Goal: Task Accomplishment & Management: Complete application form

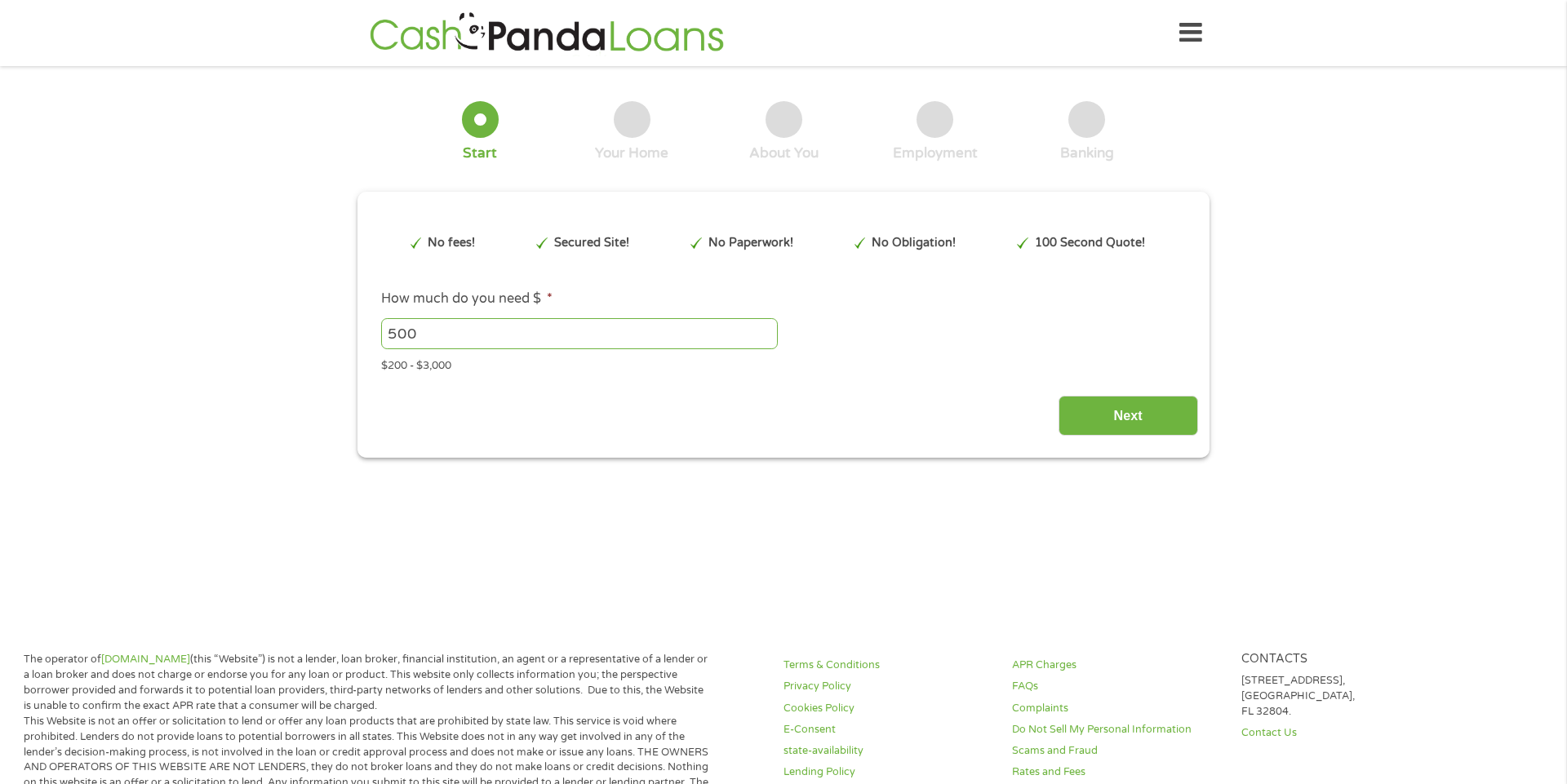
scroll to position [5, 0]
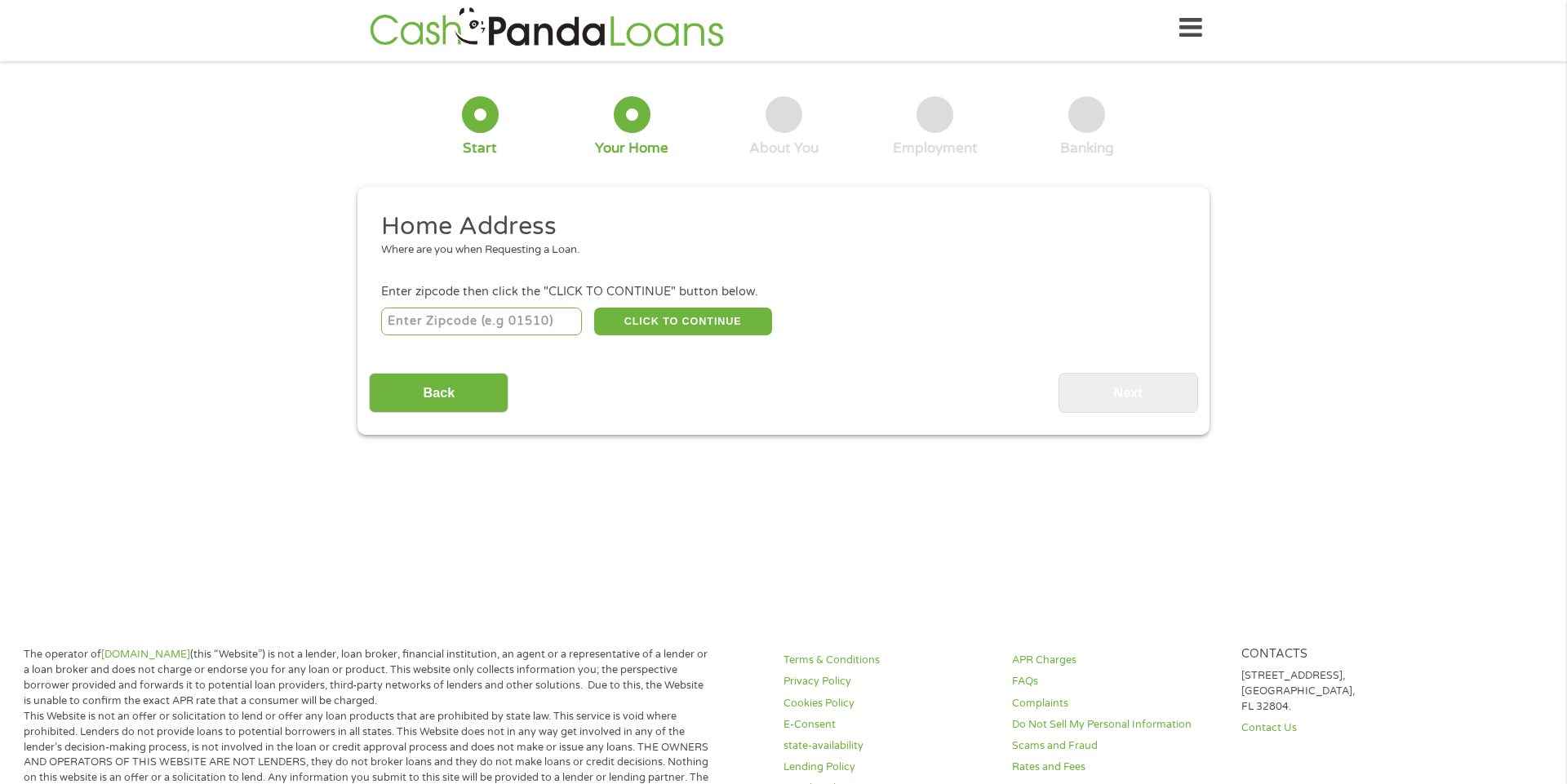
click at [406, 322] on input "number" at bounding box center [481, 321] width 201 height 28
type input "39213"
click at [686, 325] on button "CLICK TO CONTINUE" at bounding box center [683, 321] width 178 height 28
type input "39213"
type input "[PERSON_NAME]"
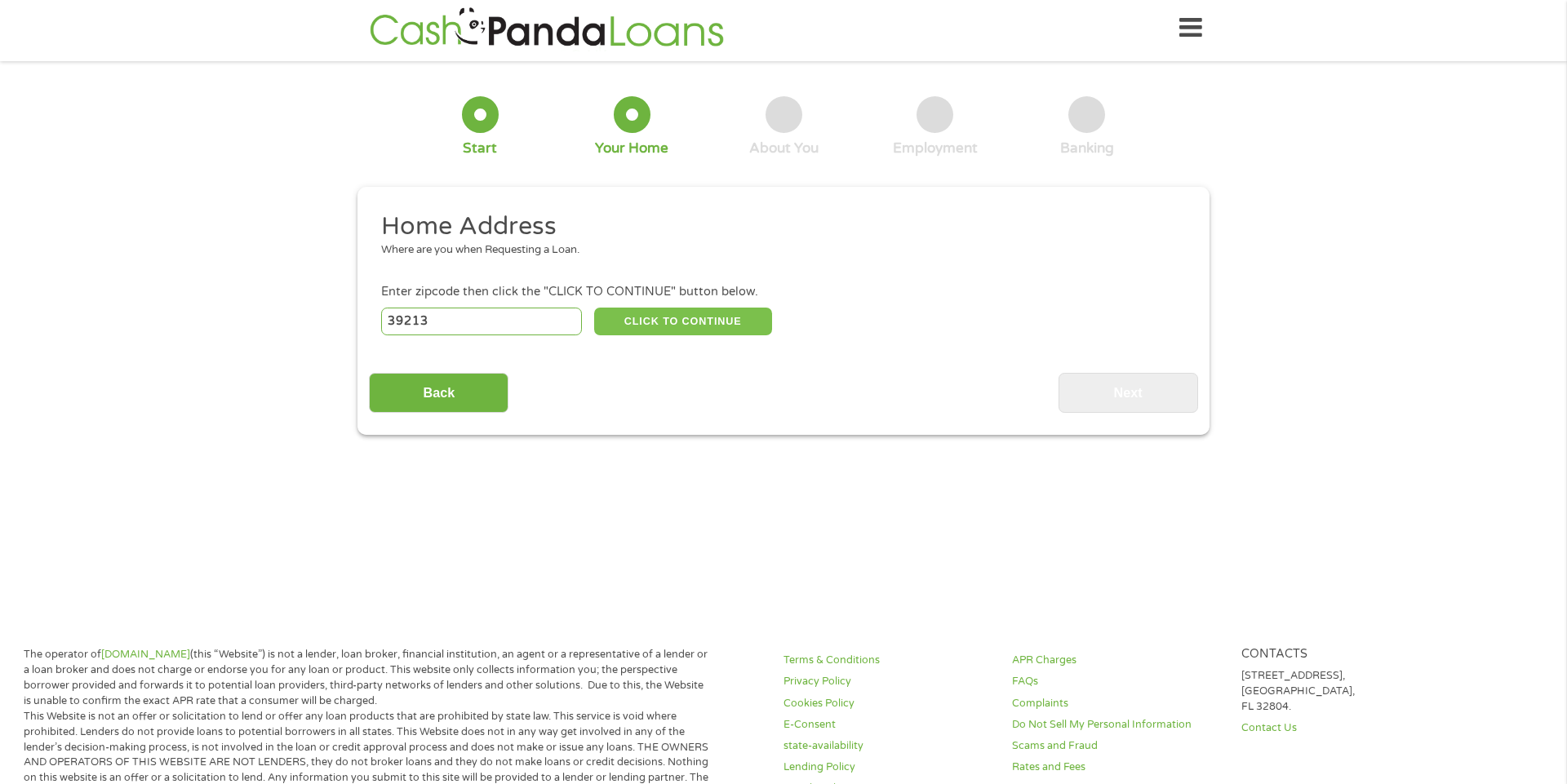
select select "[US_STATE]"
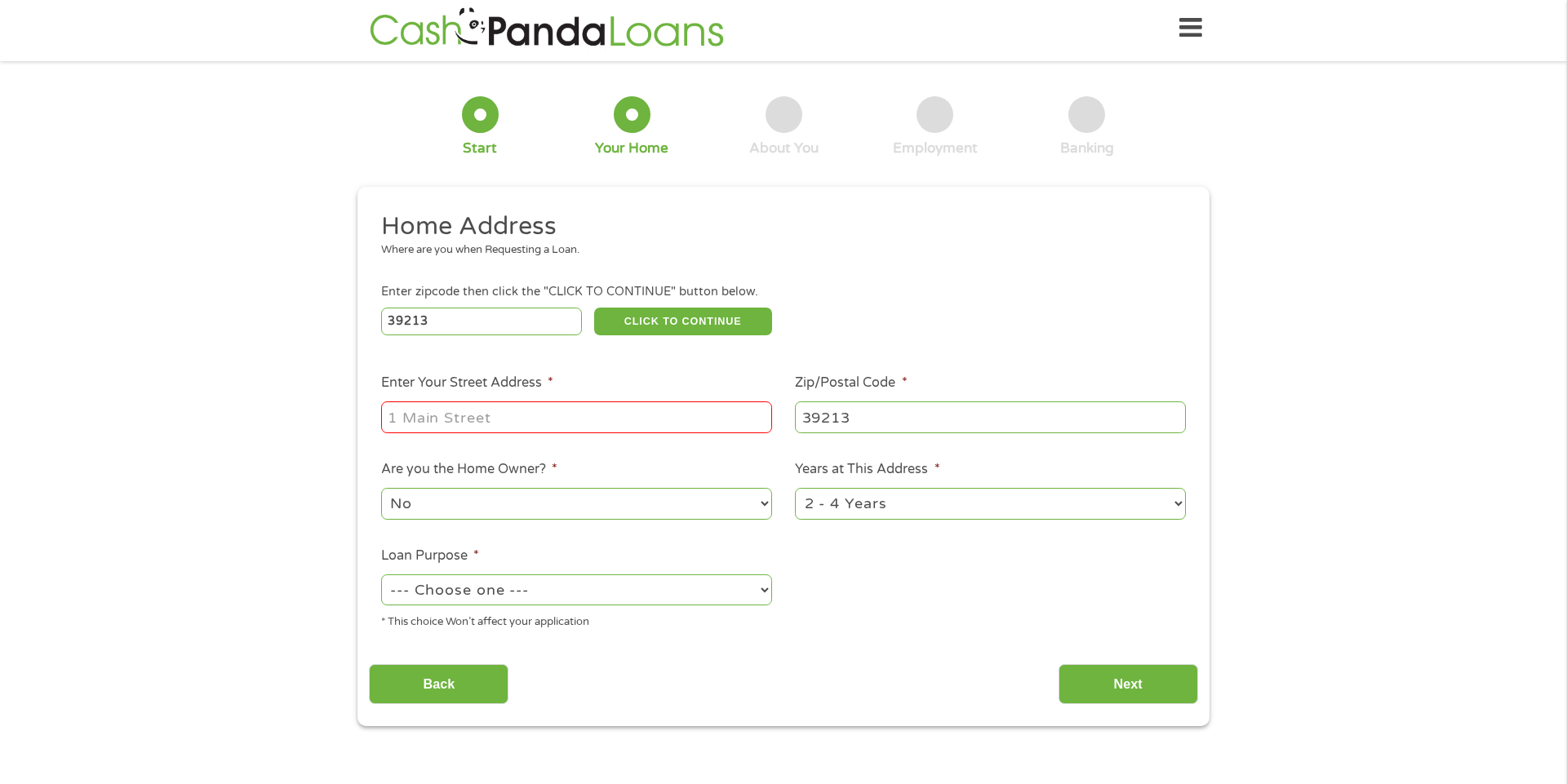
click at [619, 427] on input "Enter Your Street Address *" at bounding box center [576, 417] width 391 height 31
type input "[STREET_ADDRESS]"
click at [1181, 503] on select "1 Year or less 1 - 2 Years 2 - 4 Years Over 4 Years" at bounding box center [990, 504] width 391 height 31
select select "60months"
click at [795, 488] on select "1 Year or less 1 - 2 Years 2 - 4 Years Over 4 Years" at bounding box center [990, 504] width 391 height 31
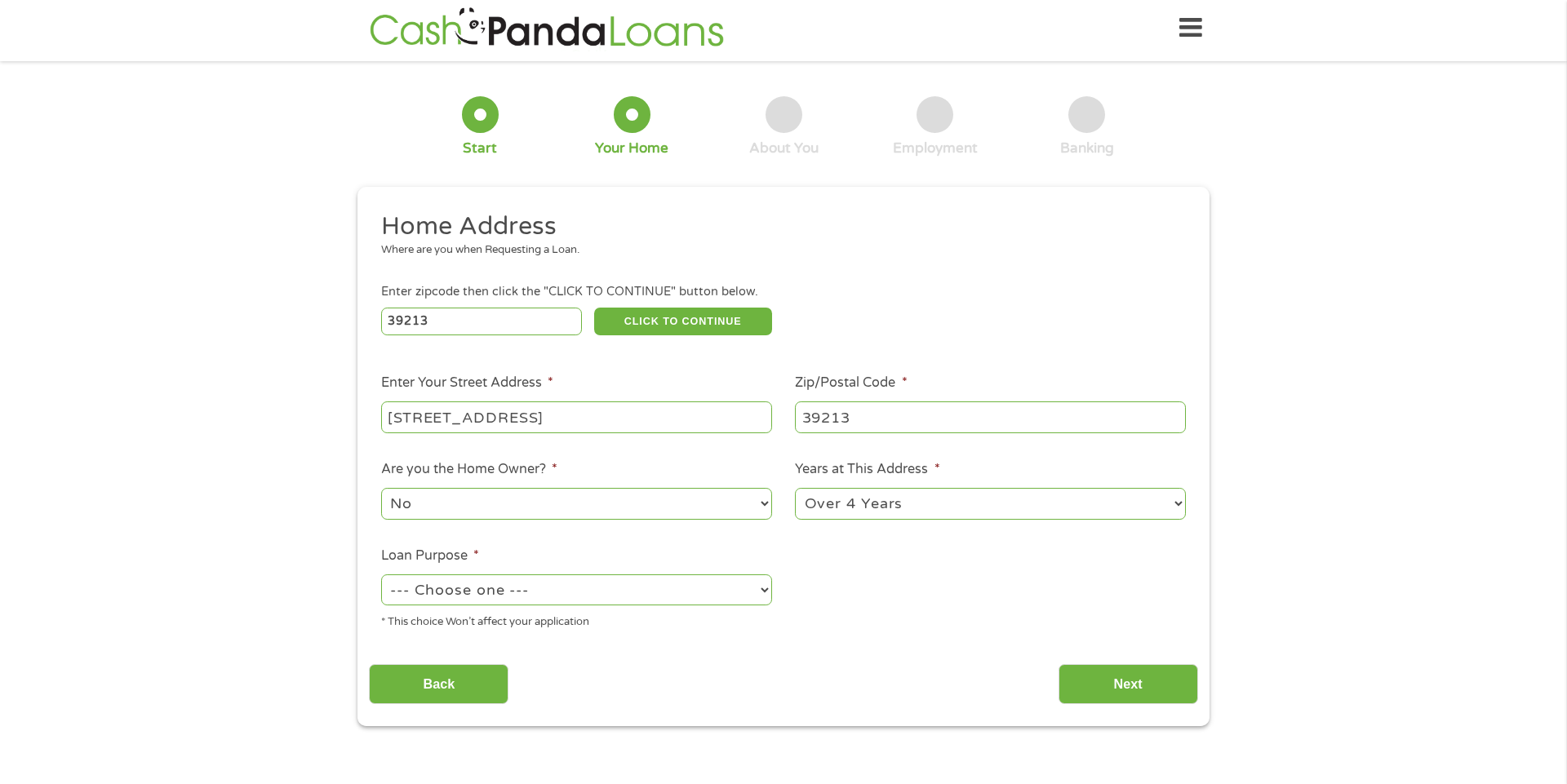
click at [736, 506] on select "No Yes" at bounding box center [576, 504] width 391 height 31
select select "yes"
click at [381, 488] on select "No Yes" at bounding box center [576, 504] width 391 height 31
click at [755, 589] on select "--- Choose one --- Pay Bills Debt Consolidation Home Improvement Major Purchase…" at bounding box center [576, 590] width 391 height 31
select select "shorttermcash"
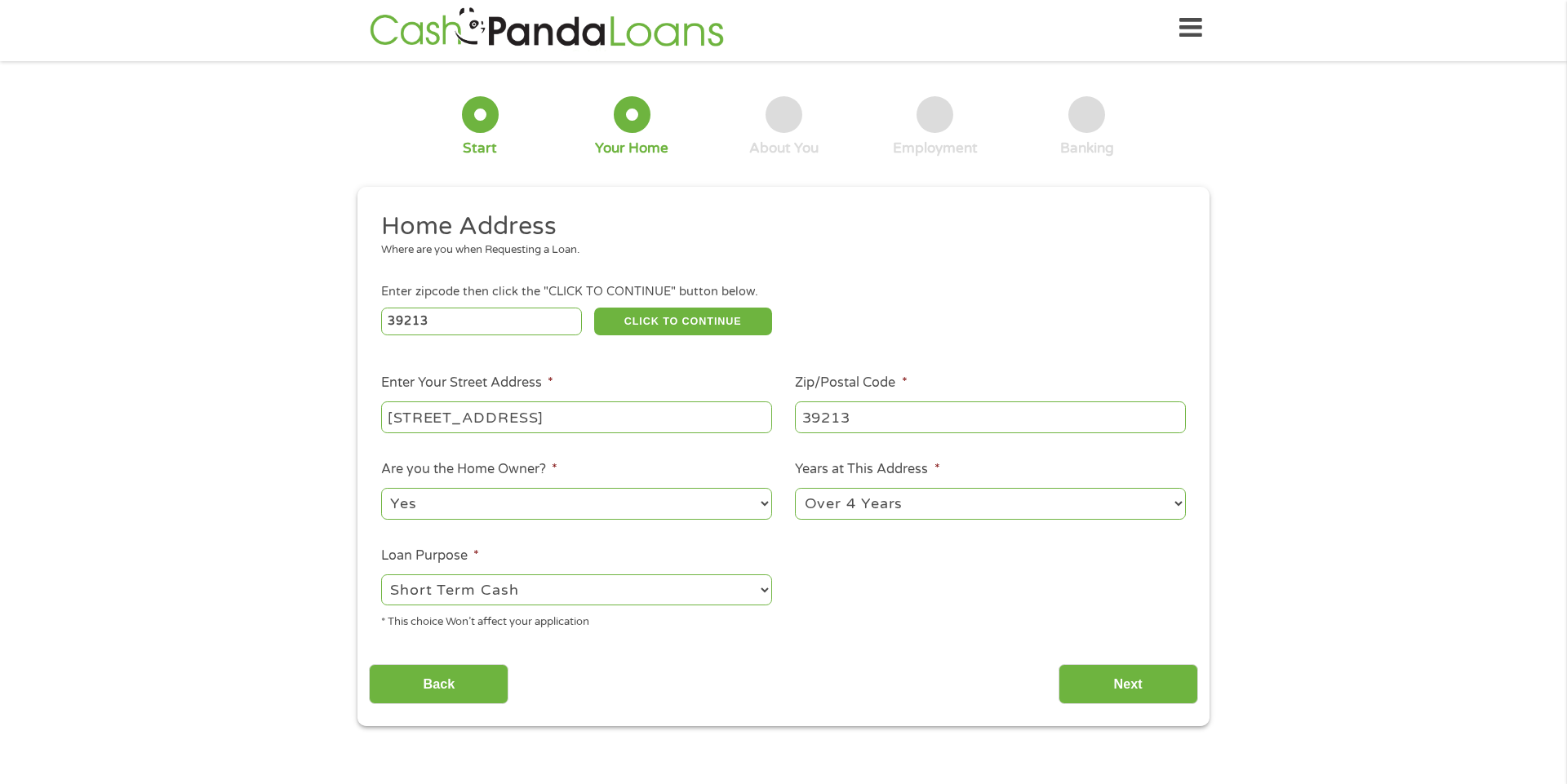
click at [381, 574] on select "--- Choose one --- Pay Bills Debt Consolidation Home Improvement Major Purchase…" at bounding box center [576, 590] width 391 height 31
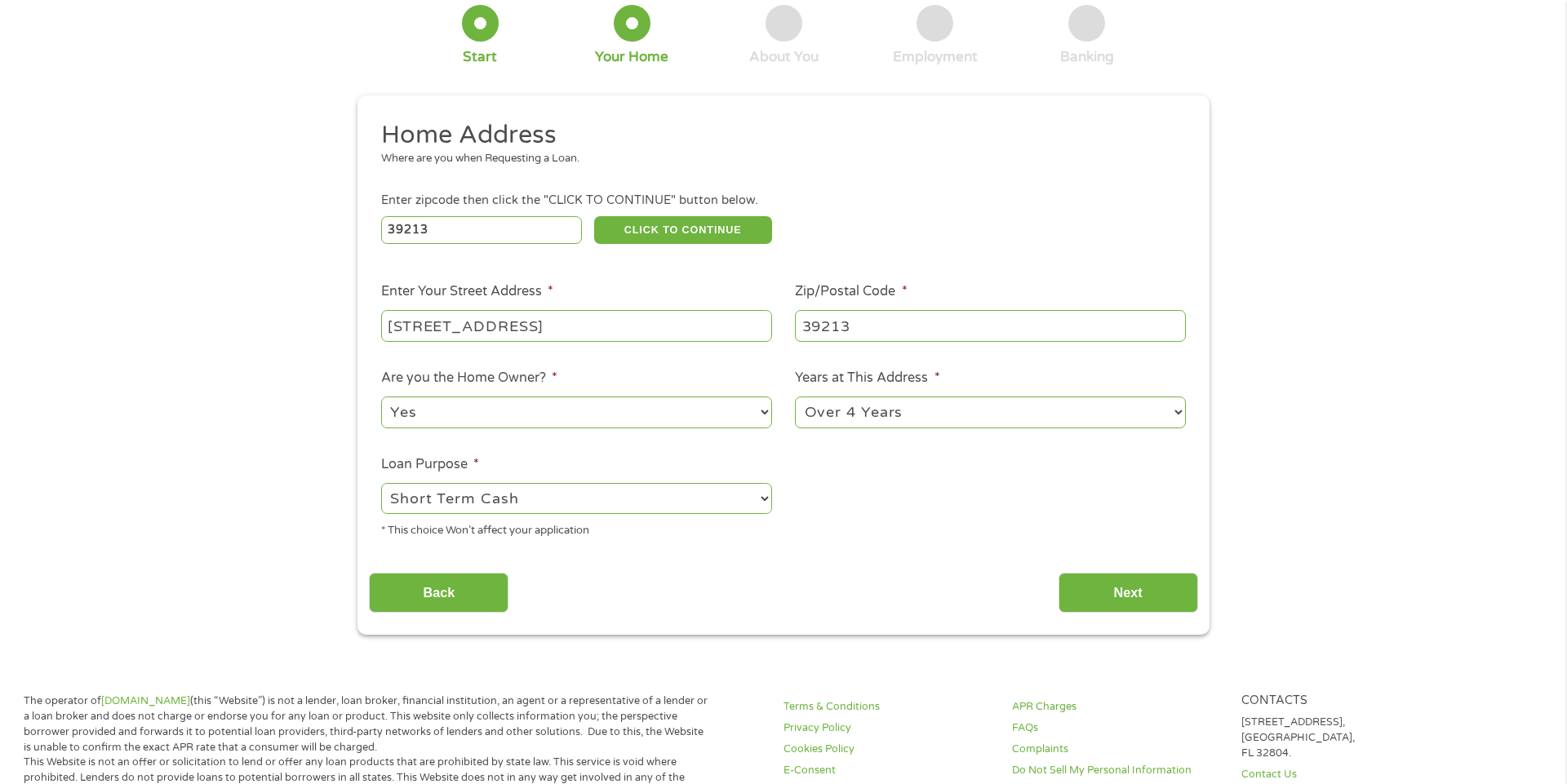
scroll to position [110, 0]
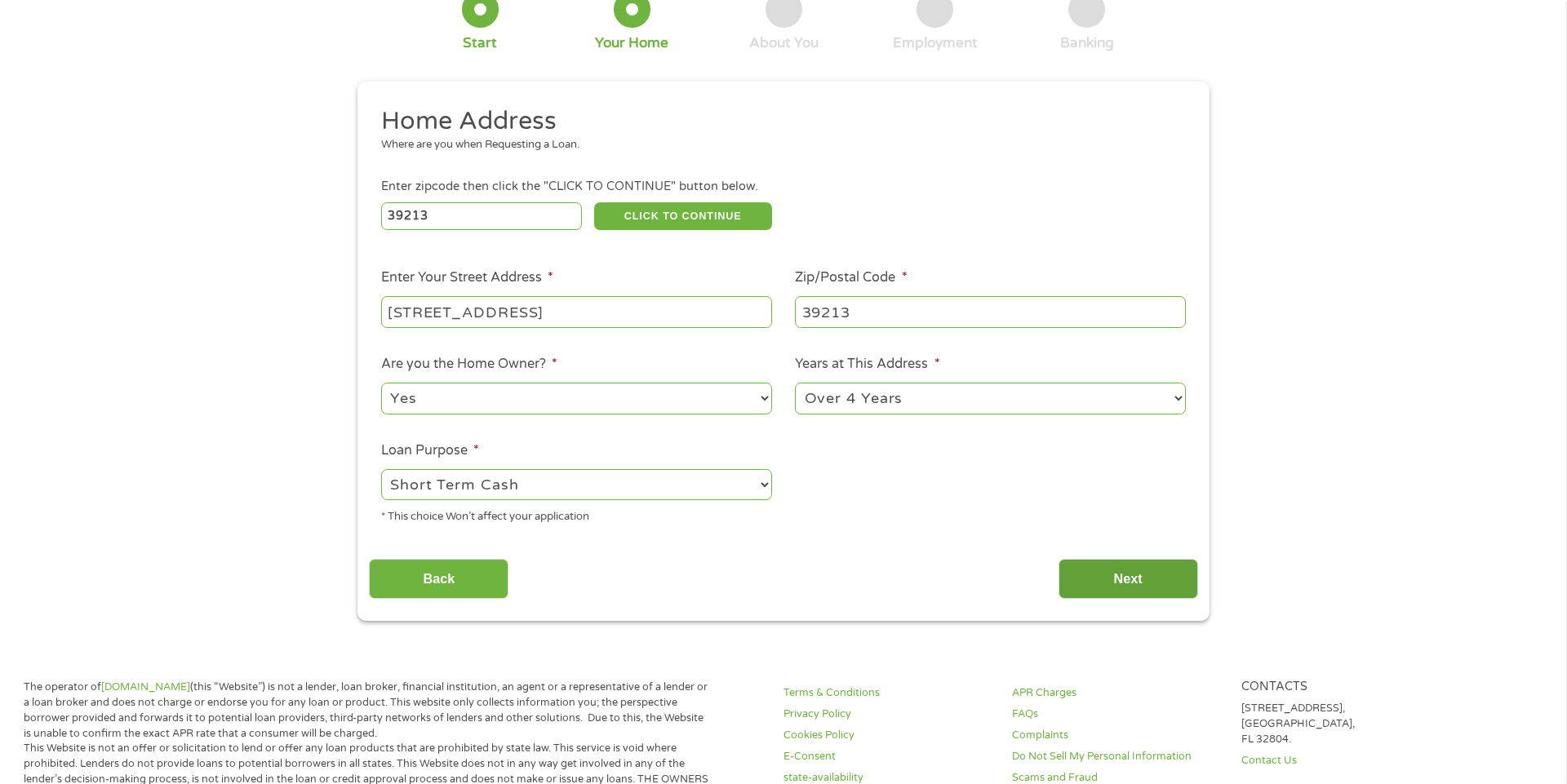
click at [1154, 585] on input "Next" at bounding box center [1129, 579] width 139 height 40
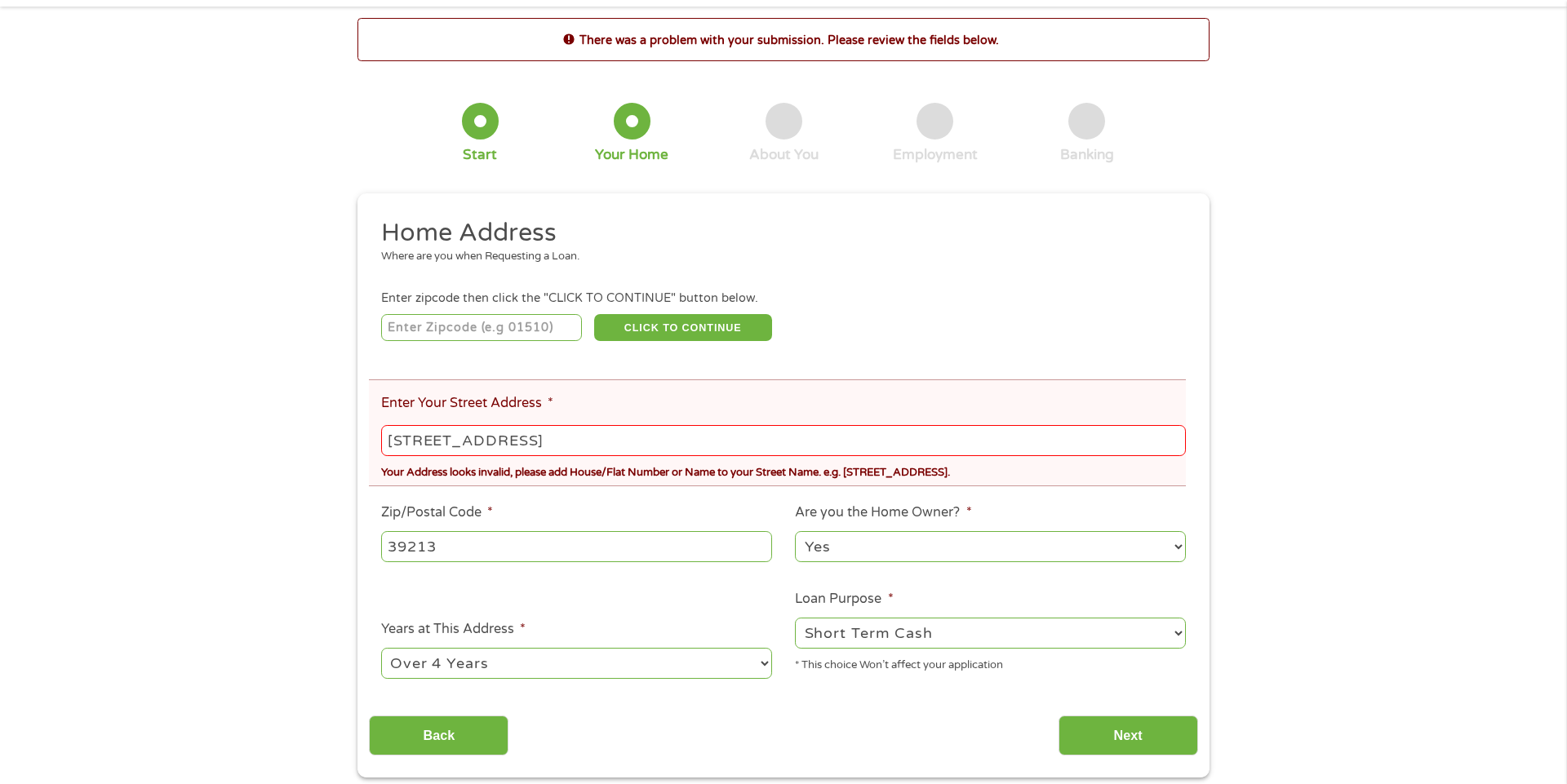
scroll to position [0, 0]
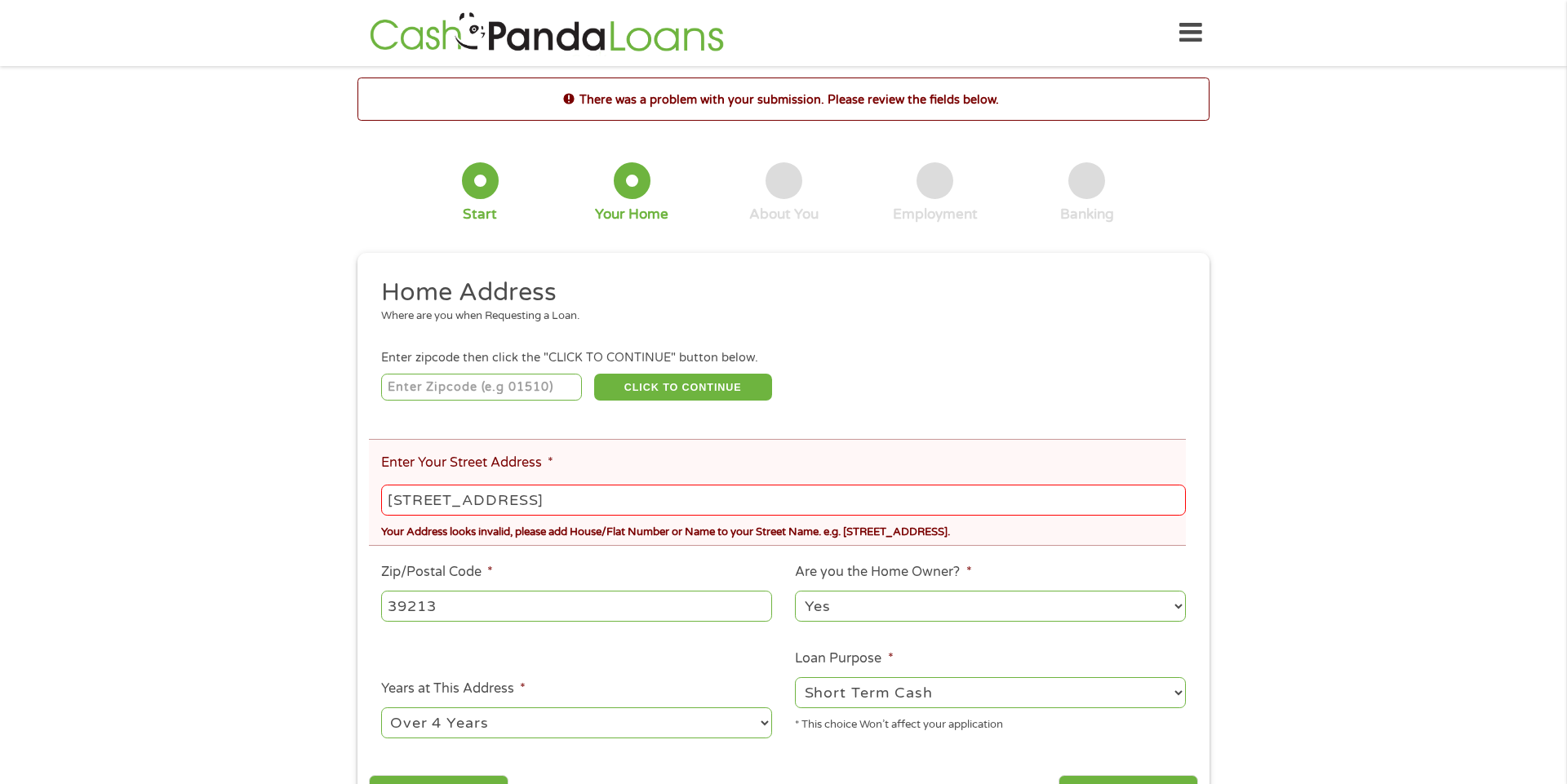
click at [431, 497] on input "[STREET_ADDRESS]" at bounding box center [784, 500] width 805 height 31
type input "[STREET_ADDRESS][PERSON_NAME]"
click at [474, 378] on input "number" at bounding box center [481, 388] width 201 height 28
type input "39213"
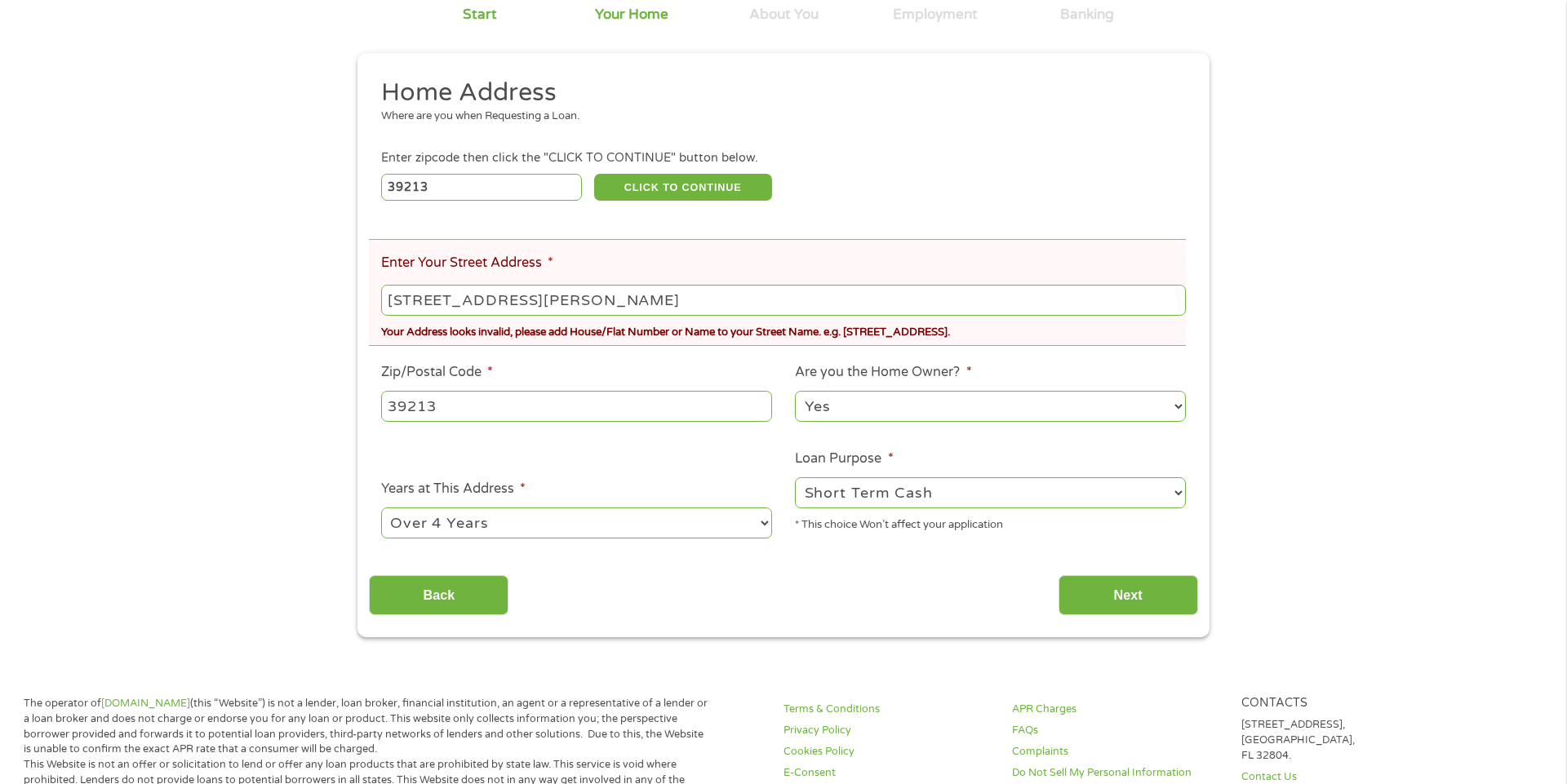
scroll to position [213, 0]
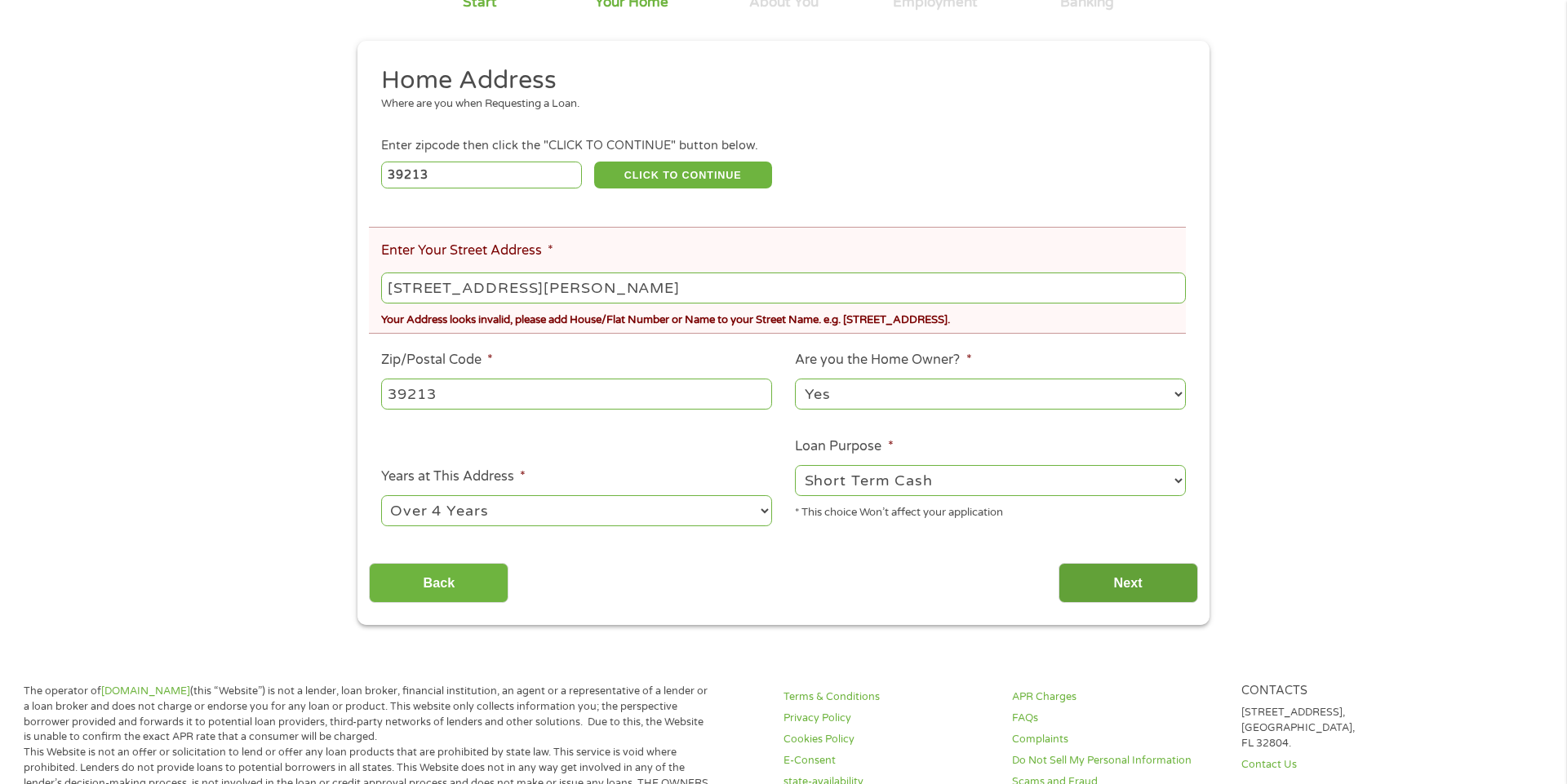
click at [1151, 589] on input "Next" at bounding box center [1129, 583] width 139 height 40
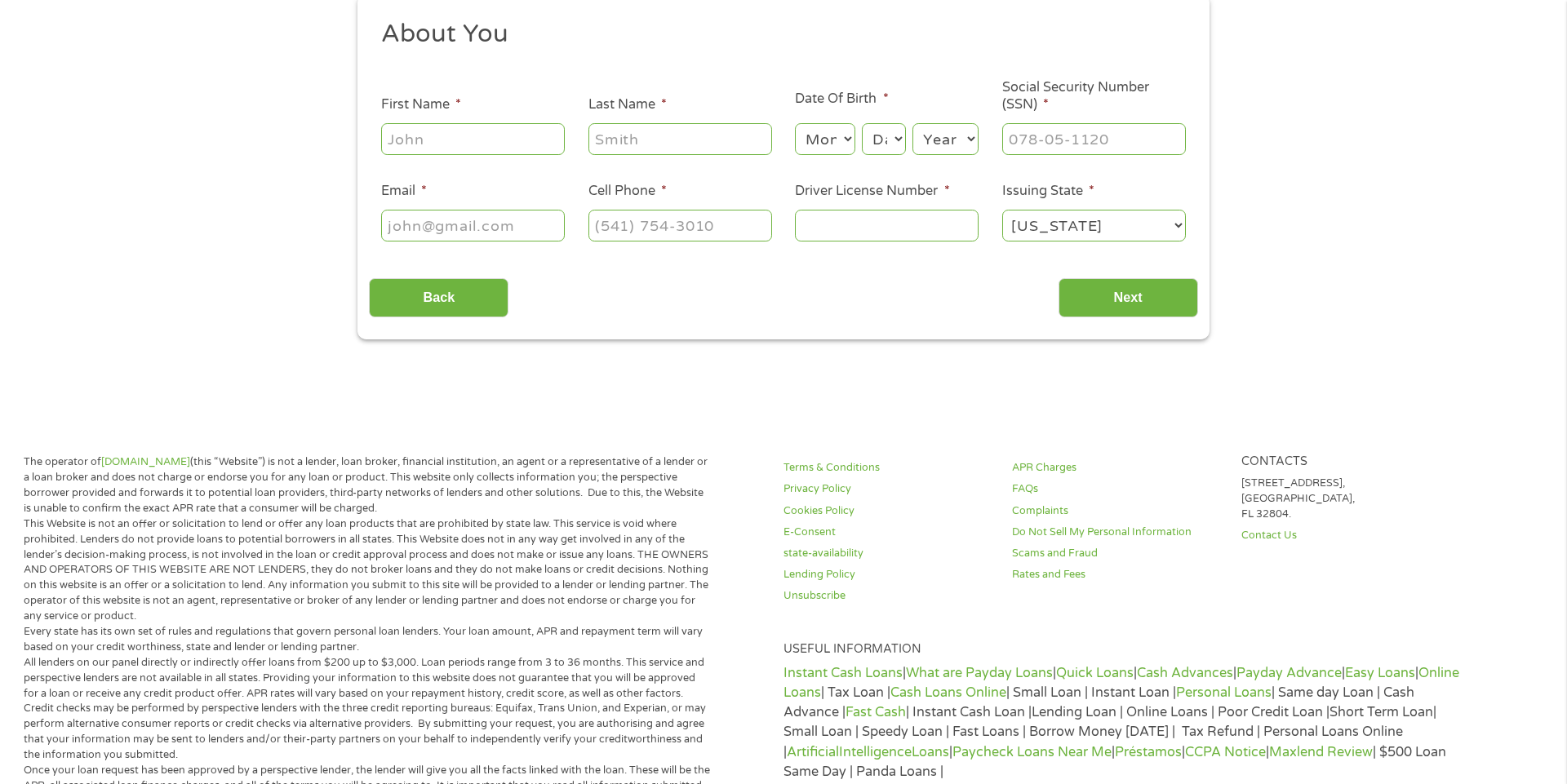
scroll to position [0, 0]
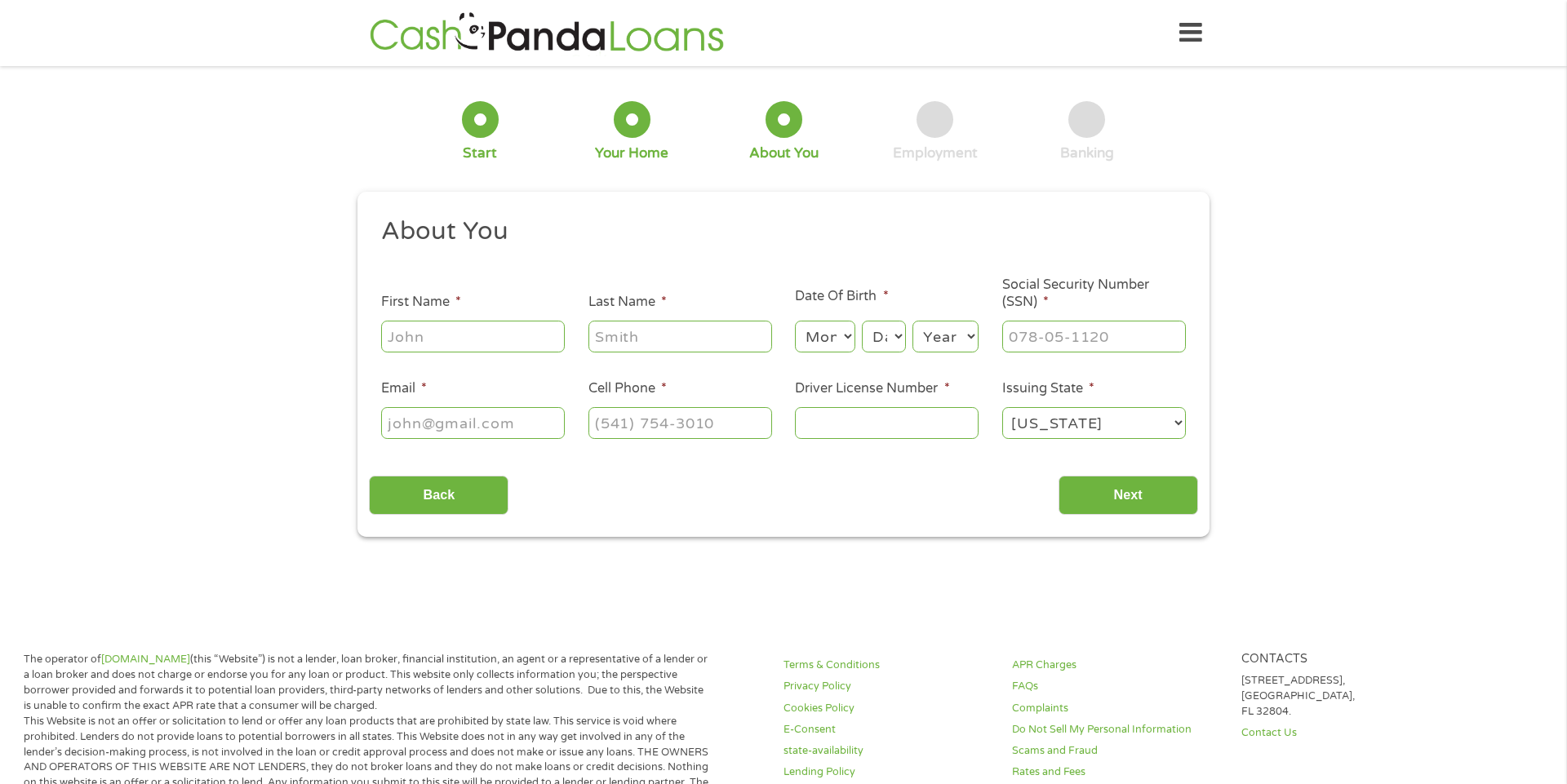
click at [519, 341] on input "First Name *" at bounding box center [472, 336] width 184 height 31
type input "[PERSON_NAME]"
type input "[EMAIL_ADDRESS][DOMAIN_NAME]"
type input "[PHONE_NUMBER]"
click at [729, 346] on input "Last Name *" at bounding box center [680, 336] width 184 height 31
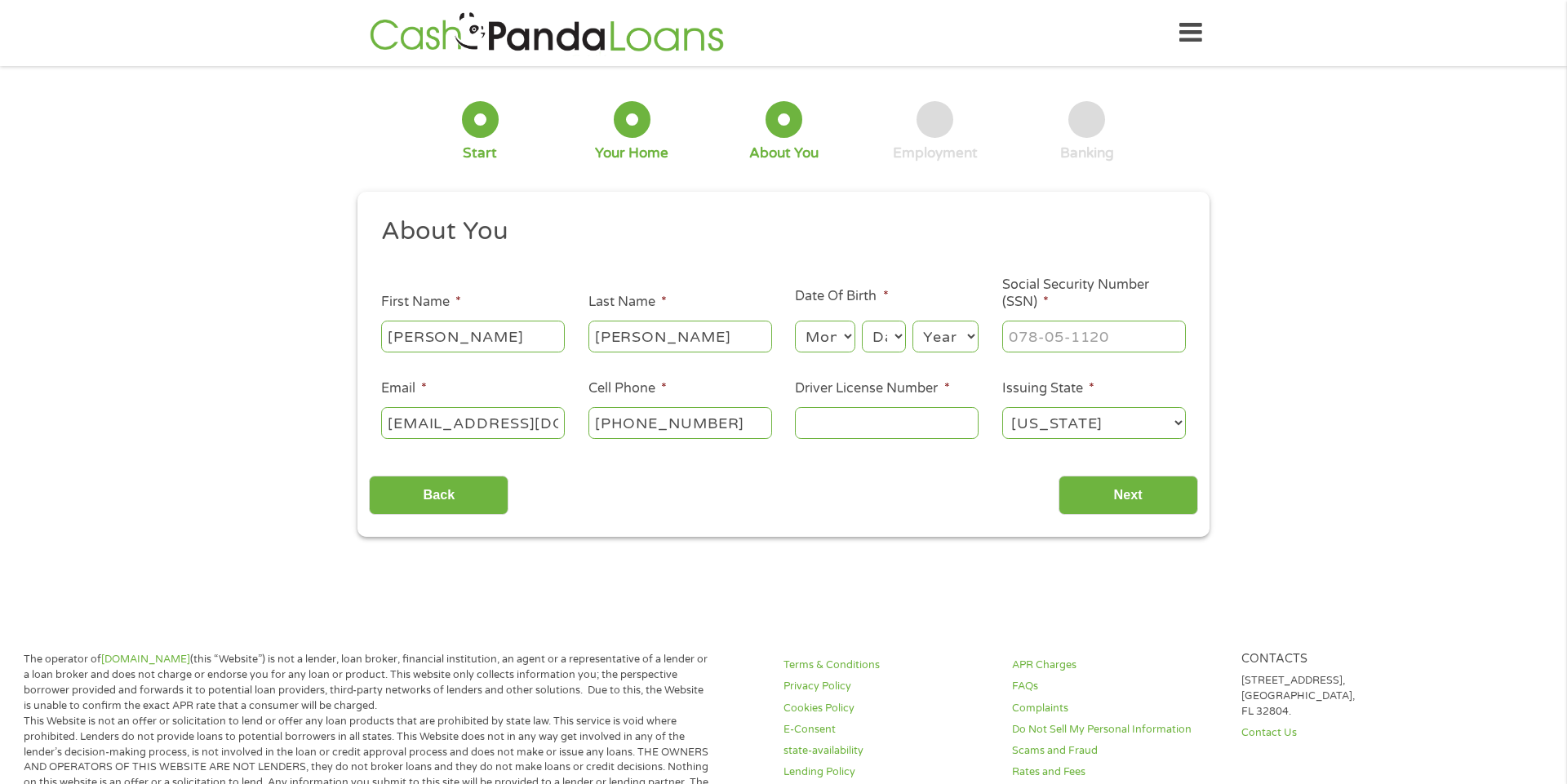
type input "[PERSON_NAME]"
click at [850, 331] on select "Month 1 2 3 4 5 6 7 8 9 10 11 12" at bounding box center [824, 336] width 59 height 31
select select "7"
click at [795, 321] on select "Month 1 2 3 4 5 6 7 8 9 10 11 12" at bounding box center [824, 336] width 59 height 31
click at [896, 331] on select "Day 1 2 3 4 5 6 7 8 9 10 11 12 13 14 15 16 17 18 19 20 21 22 23 24 25 26 27 28 …" at bounding box center [884, 336] width 44 height 31
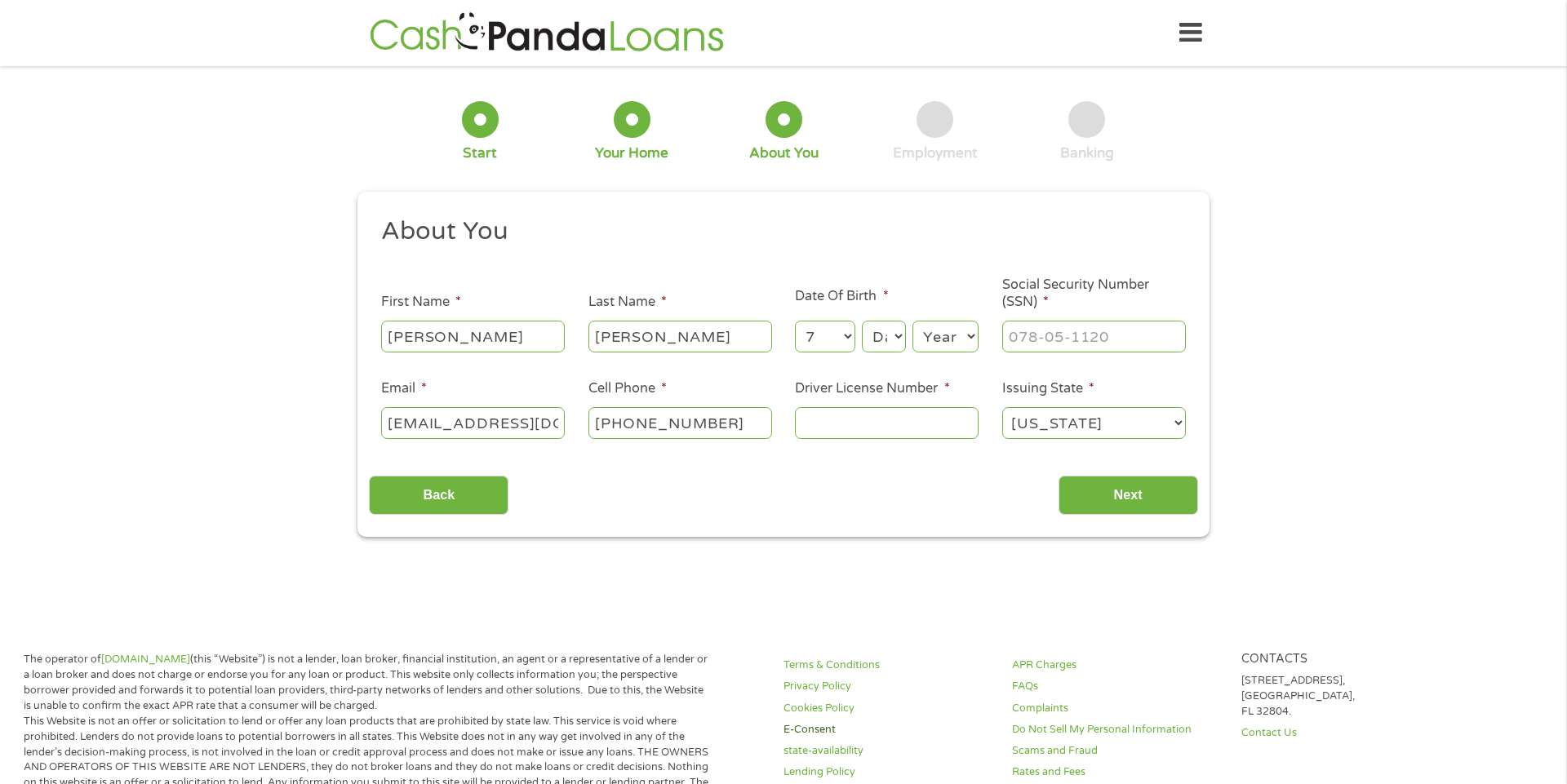
select select "29"
click at [862, 321] on select "Day 1 2 3 4 5 6 7 8 9 10 11 12 13 14 15 16 17 18 19 20 21 22 23 24 25 26 27 28 …" at bounding box center [884, 336] width 44 height 31
click at [961, 337] on select "Year [DATE] 2006 2005 2004 2003 2002 2001 2000 1999 1998 1997 1996 1995 1994 19…" at bounding box center [946, 336] width 66 height 31
select select "1954"
click at [912, 321] on select "Year [DATE] 2006 2005 2004 2003 2002 2001 2000 1999 1998 1997 1996 1995 1994 19…" at bounding box center [946, 336] width 66 height 31
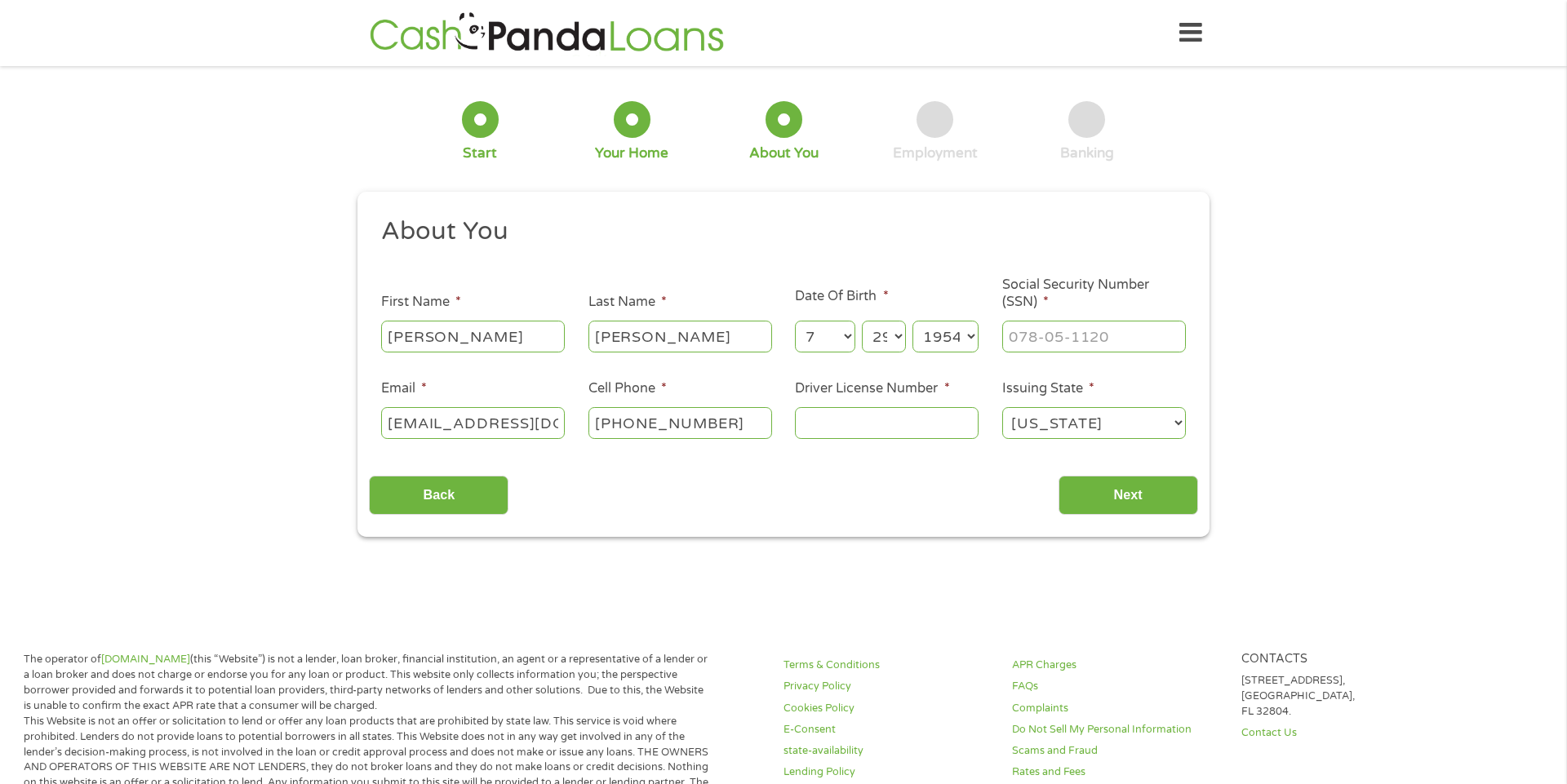
click at [930, 428] on input "Driver License Number *" at bounding box center [886, 422] width 184 height 31
type input "800484011"
click at [1079, 343] on input "___-__-____" at bounding box center [1094, 336] width 184 height 31
type input "587-84-1129"
click at [1110, 498] on input "Next" at bounding box center [1129, 496] width 139 height 40
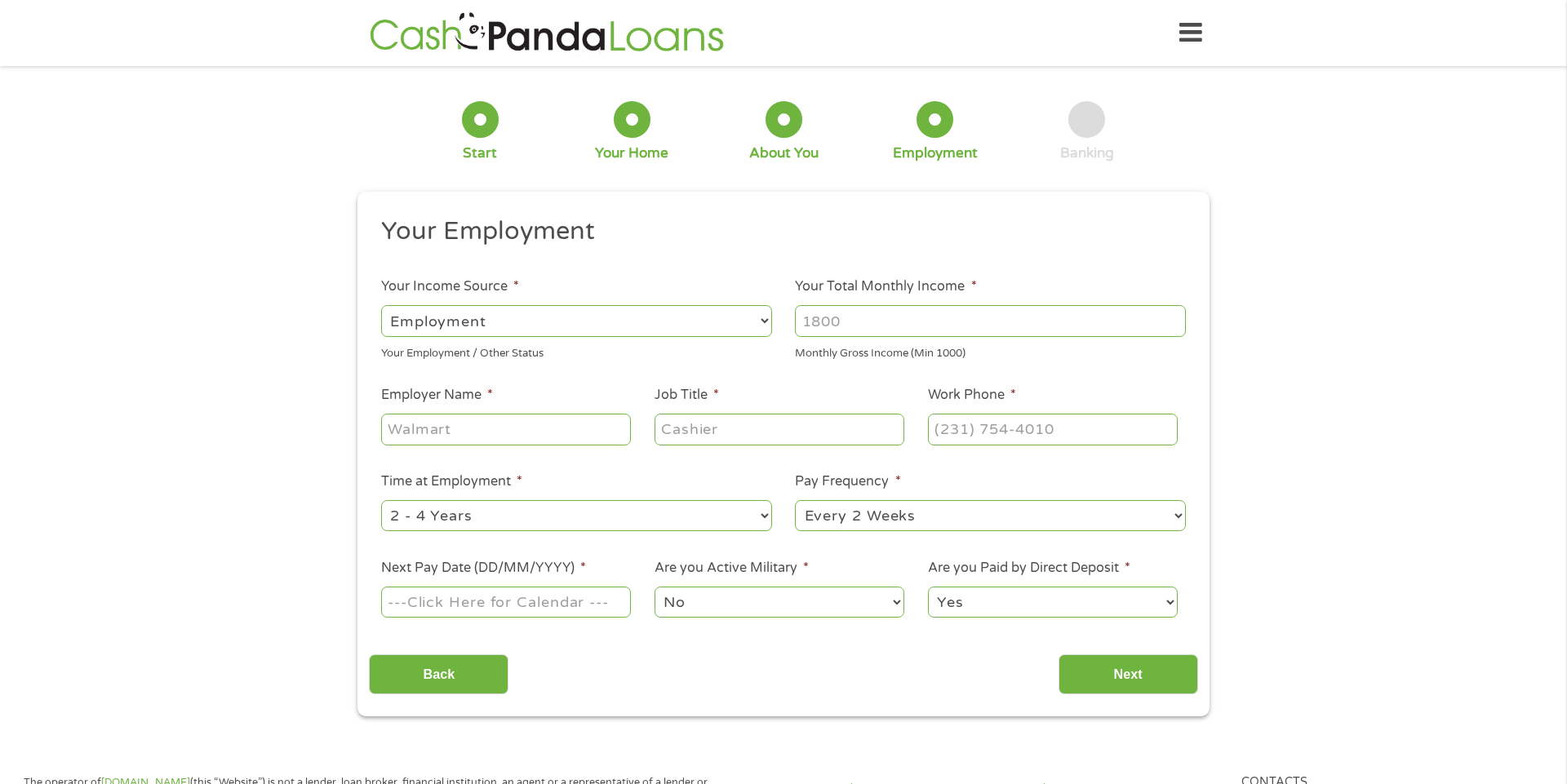
scroll to position [5, 0]
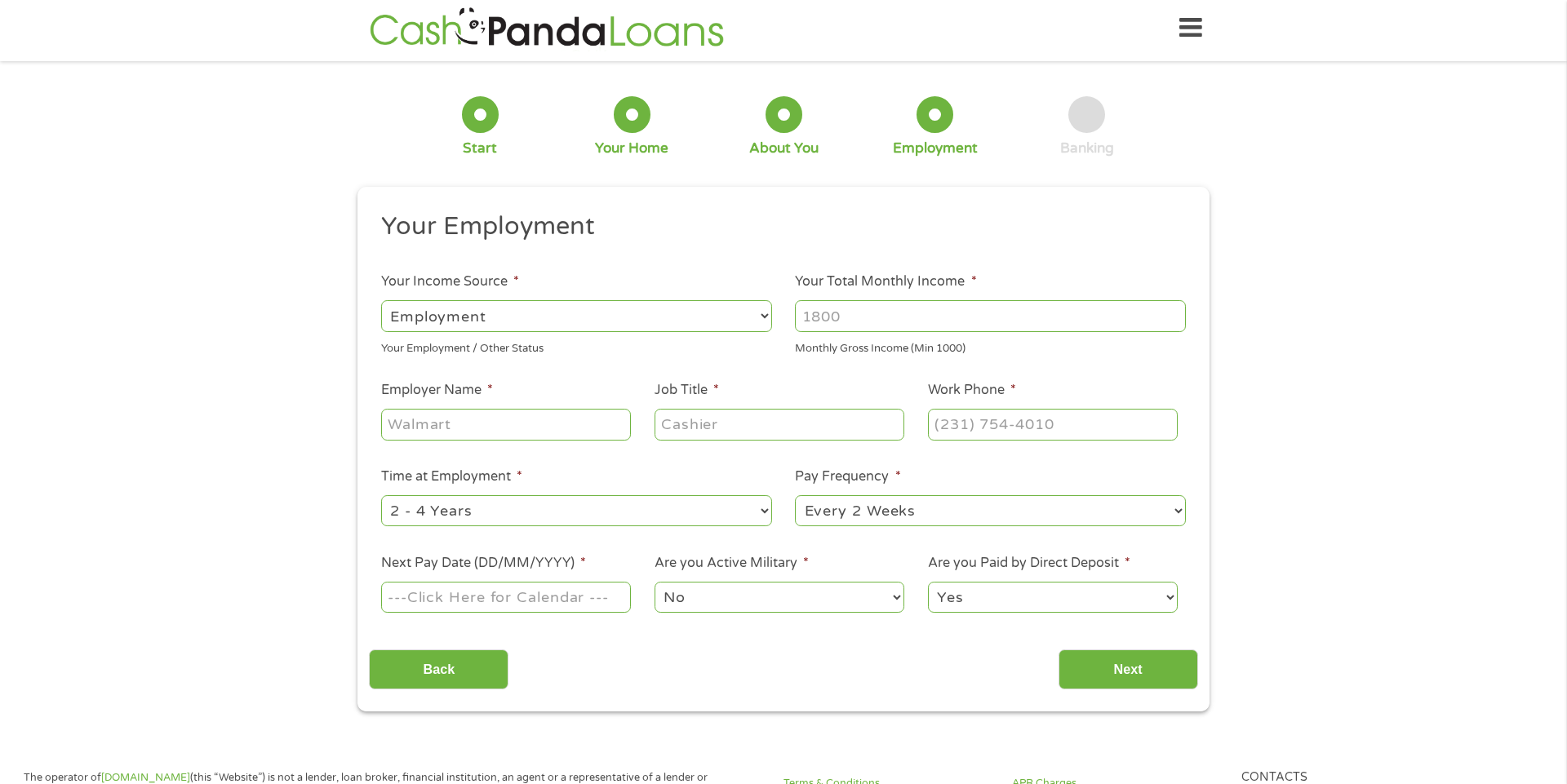
click at [763, 314] on select "--- Choose one --- Employment [DEMOGRAPHIC_DATA] Benefits" at bounding box center [576, 316] width 391 height 31
select select "benefits"
click at [381, 301] on select "--- Choose one --- Employment [DEMOGRAPHIC_DATA] Benefits" at bounding box center [576, 316] width 391 height 31
type input "Other"
type input "[PHONE_NUMBER]"
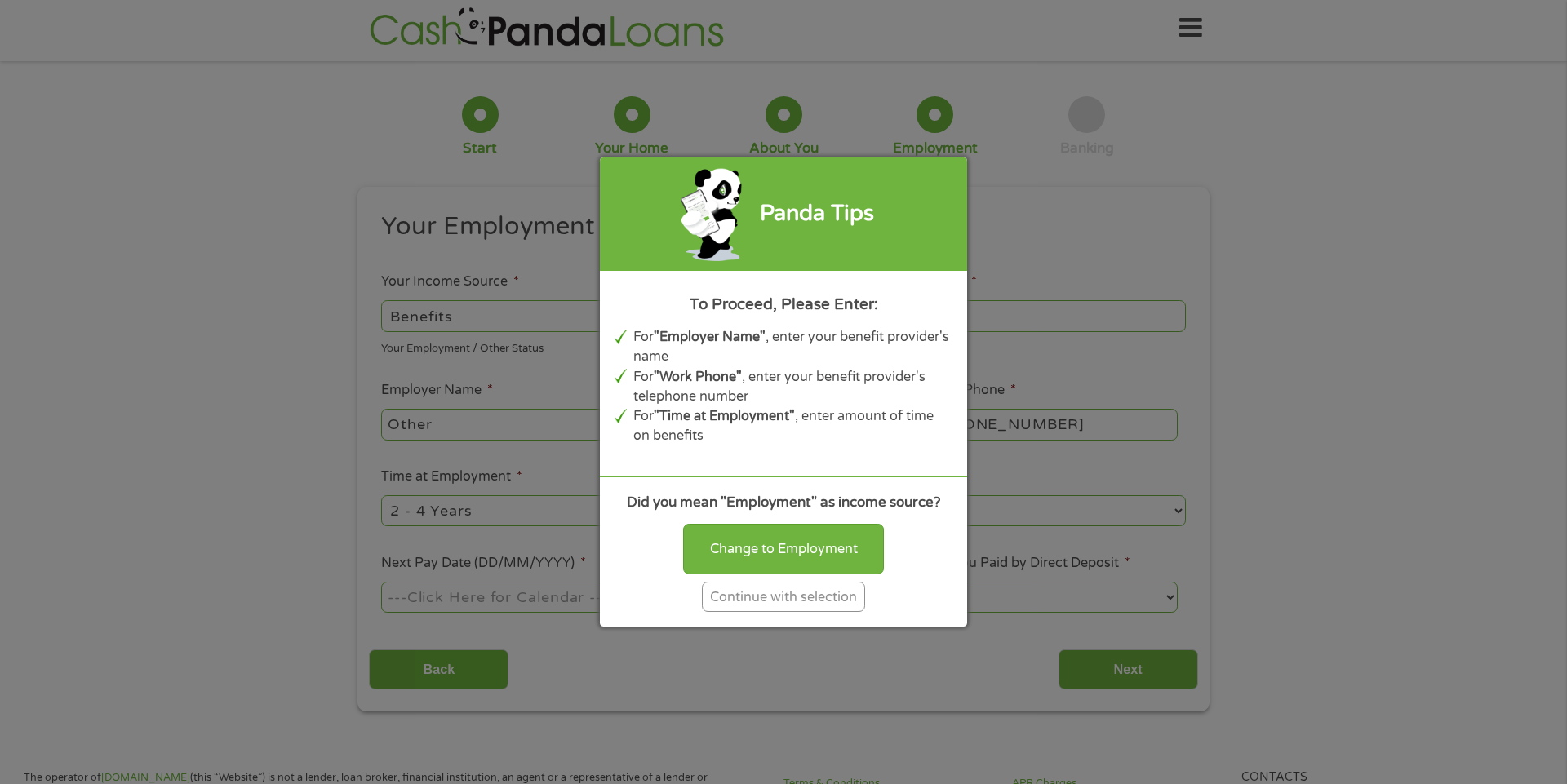
click at [809, 598] on div "Continue with selection" at bounding box center [784, 597] width 163 height 30
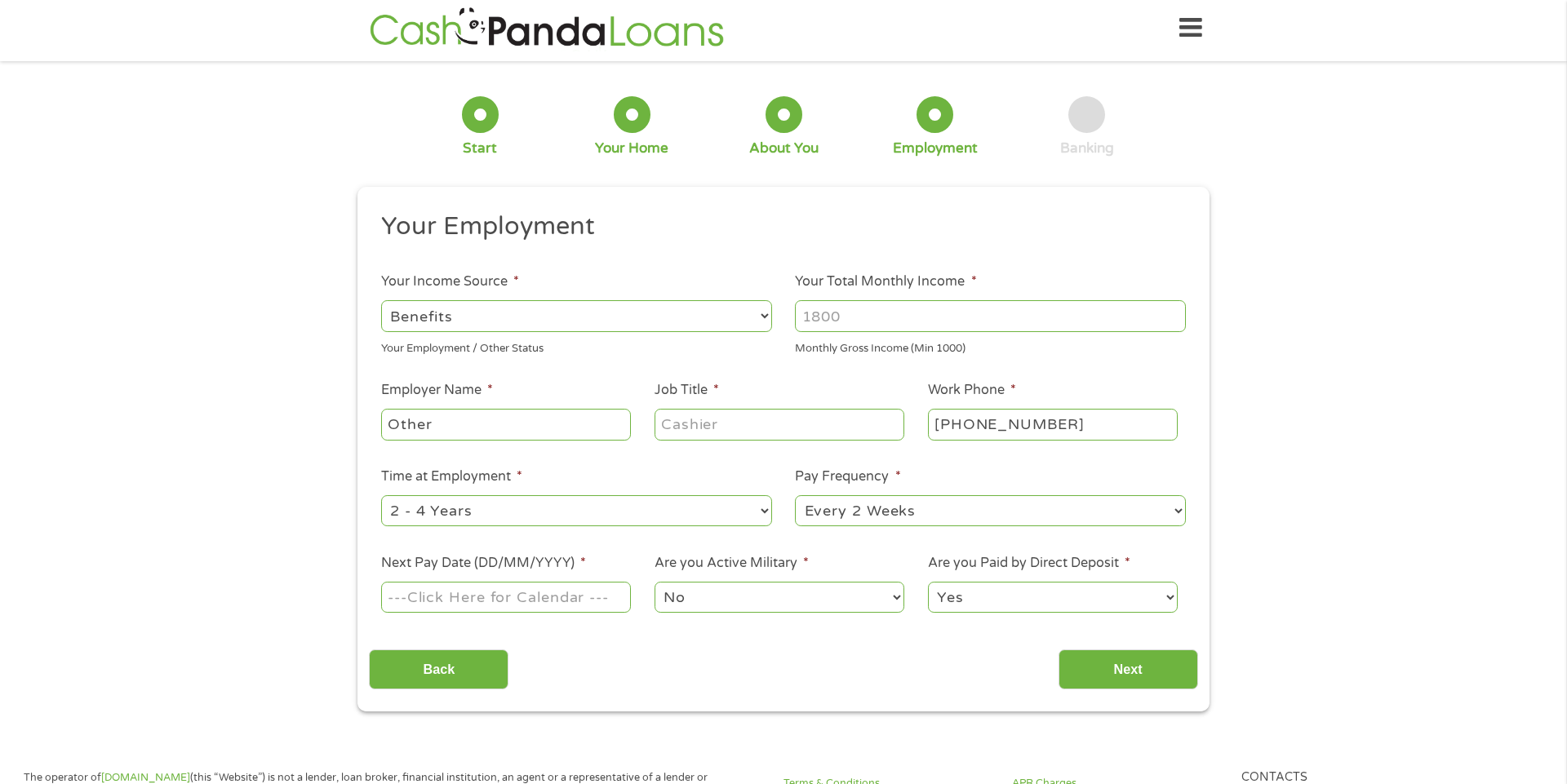
click at [926, 326] on input "Your Total Monthly Income *" at bounding box center [990, 316] width 391 height 31
type input "1846"
click at [1080, 518] on select "--- Choose one --- Every 2 Weeks Every Week Monthly Semi-Monthly" at bounding box center [990, 511] width 391 height 31
select select "monthly"
click at [795, 496] on select "--- Choose one --- Every 2 Weeks Every Week Monthly Semi-Monthly" at bounding box center [990, 511] width 391 height 31
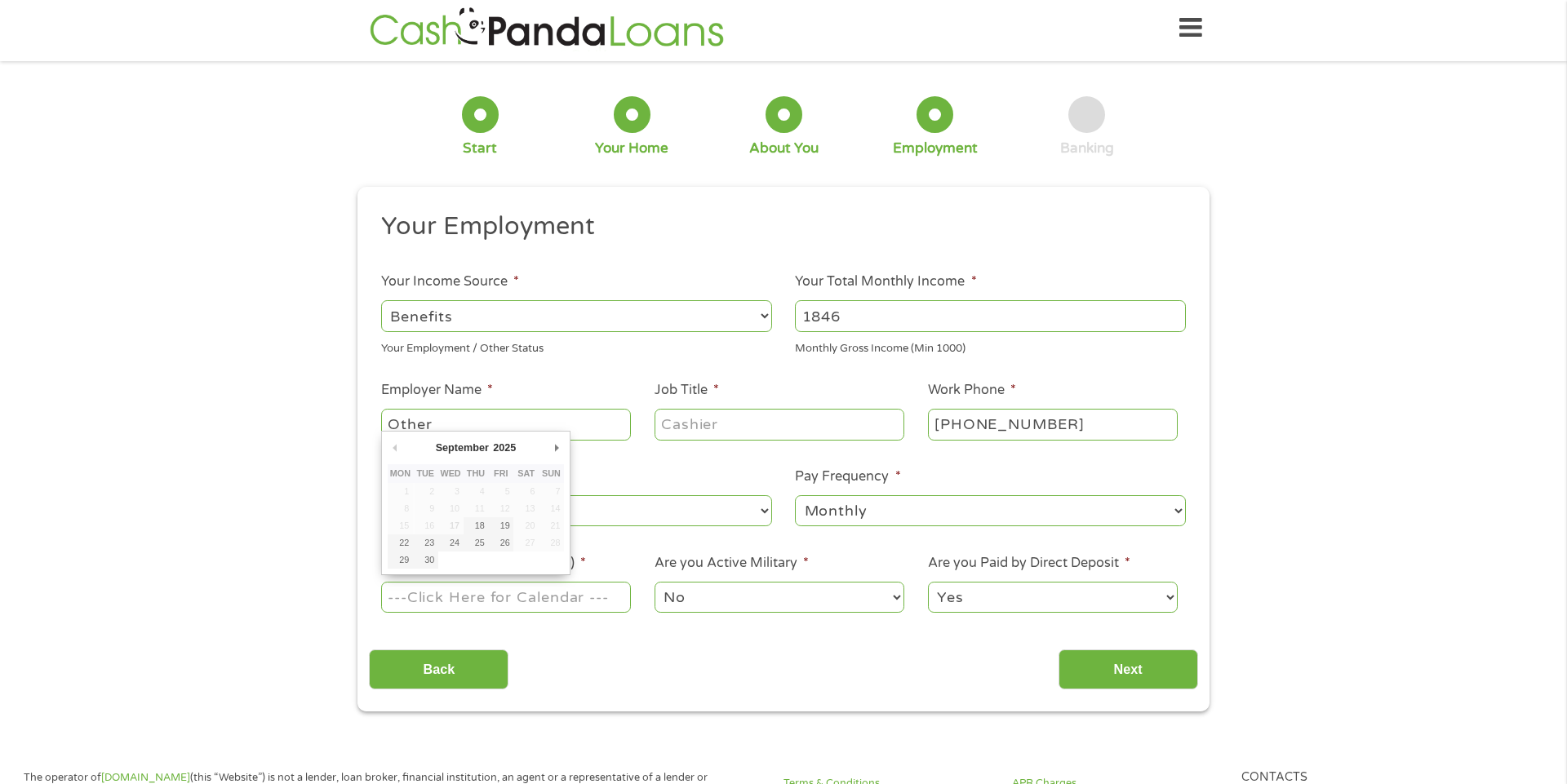
click at [614, 605] on input "Next Pay Date (DD/MM/YYYY) *" at bounding box center [505, 598] width 250 height 31
type input "[DATE]"
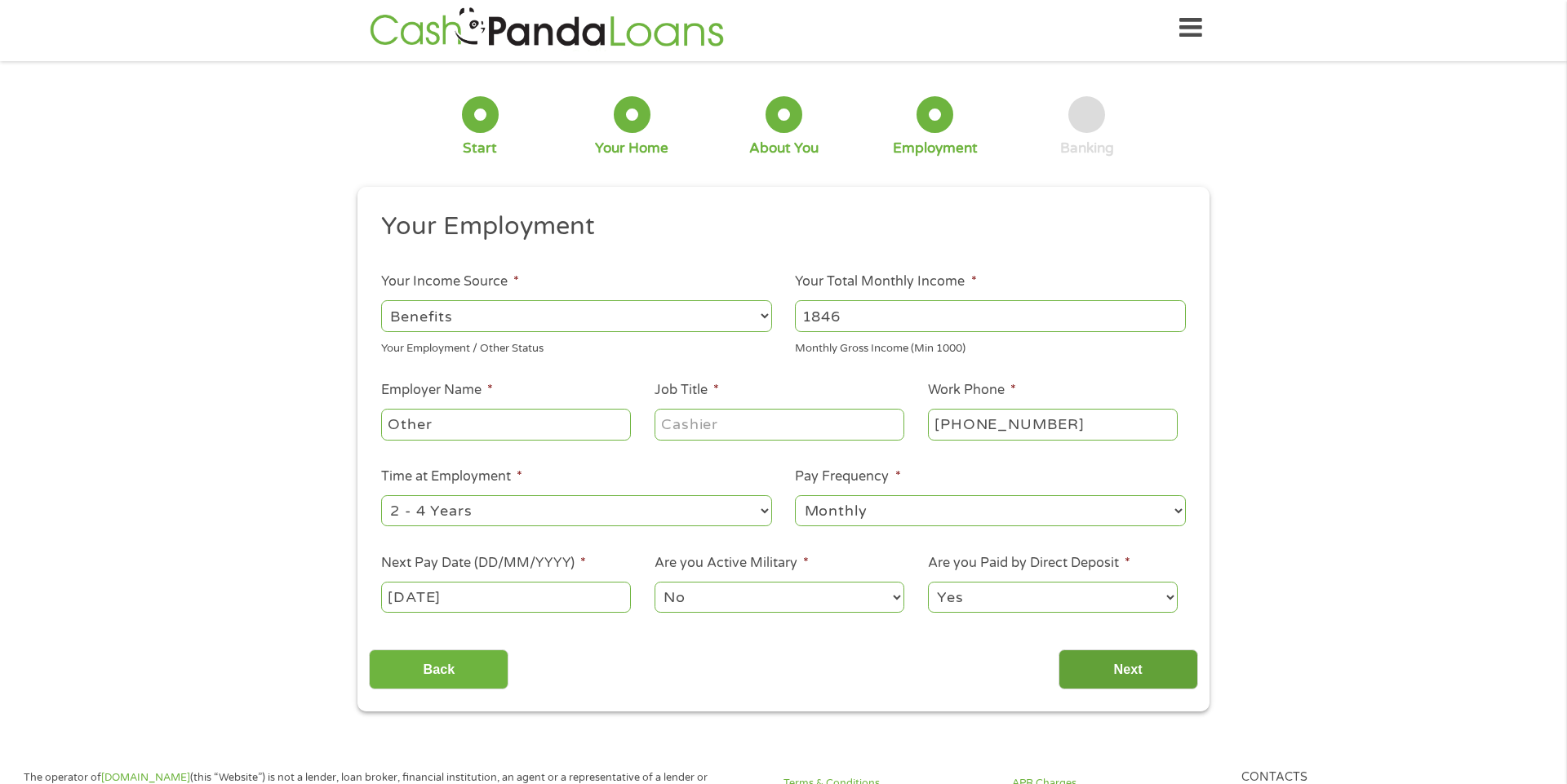
click at [1133, 672] on input "Next" at bounding box center [1129, 670] width 139 height 40
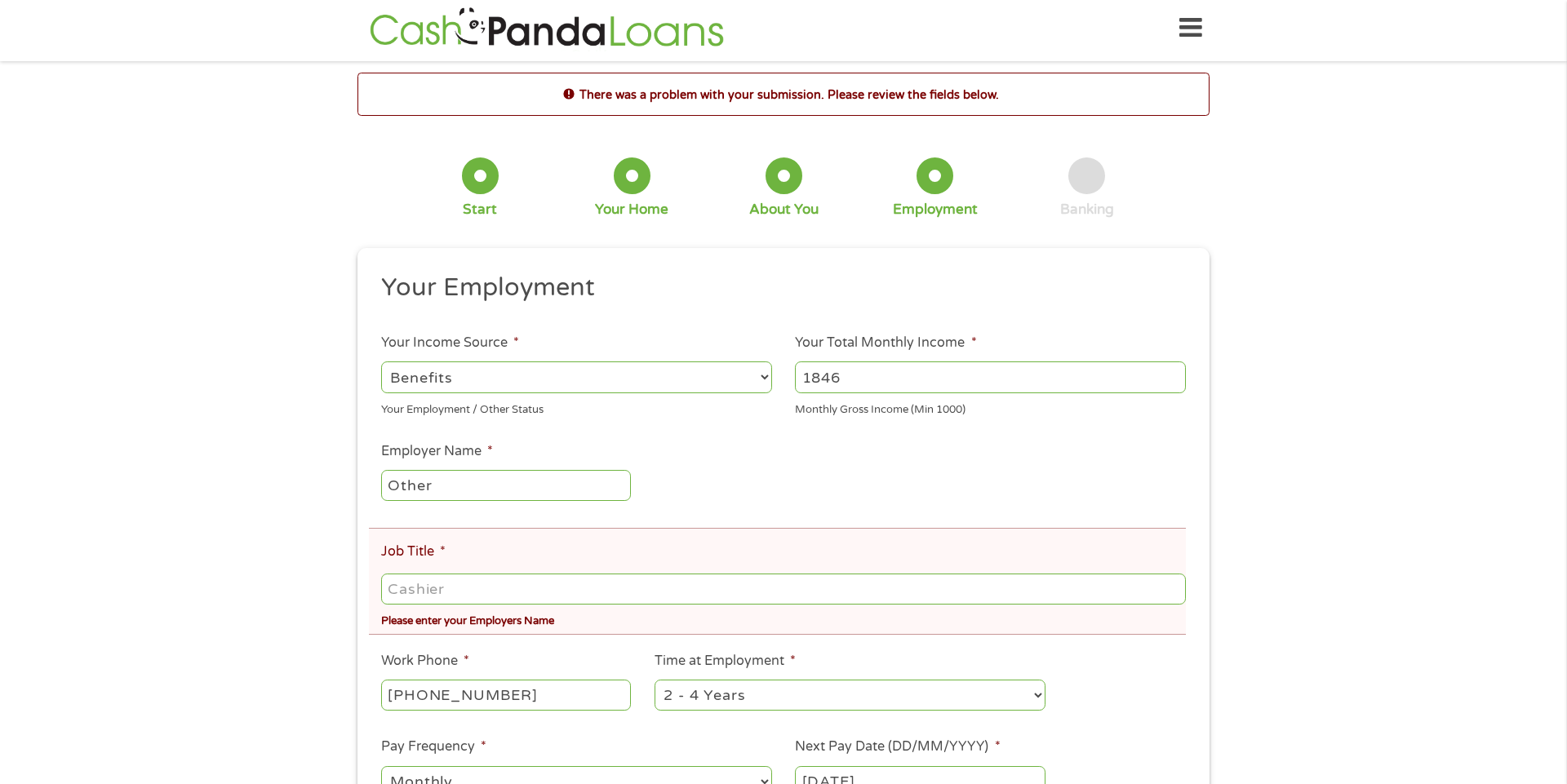
scroll to position [4, 0]
click at [589, 564] on li "Job Title * Please enter your Employers Name" at bounding box center [777, 582] width 817 height 107
click at [463, 591] on input "Job Title *" at bounding box center [784, 590] width 805 height 31
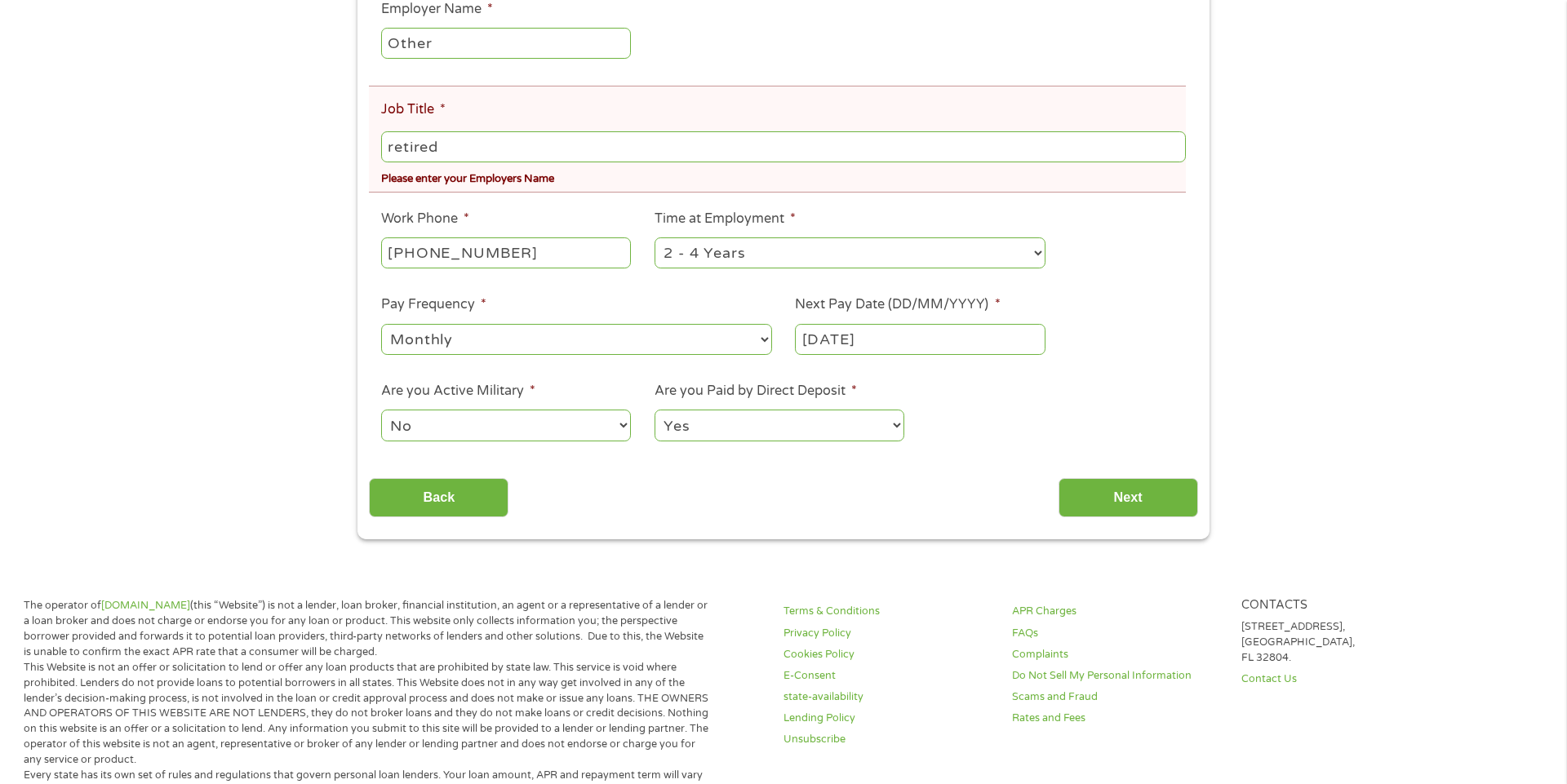
scroll to position [449, 0]
type input "retired"
click at [1132, 504] on input "Next" at bounding box center [1129, 497] width 139 height 40
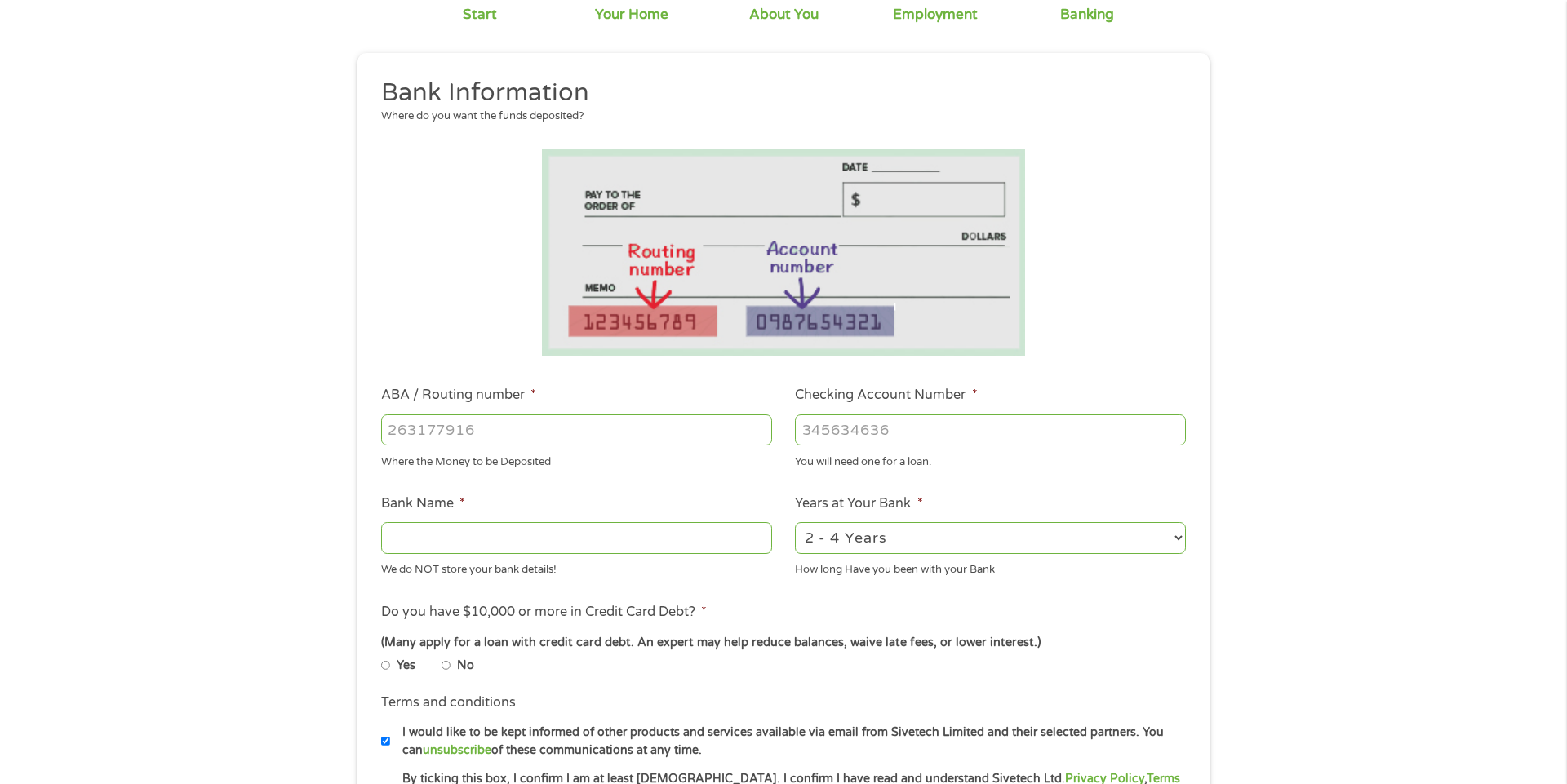
scroll to position [137, 0]
click at [544, 438] on input "ABA / Routing number *" at bounding box center [576, 432] width 391 height 31
type input "031101279"
type input "THE BANCORP BANK"
type input "031101279"
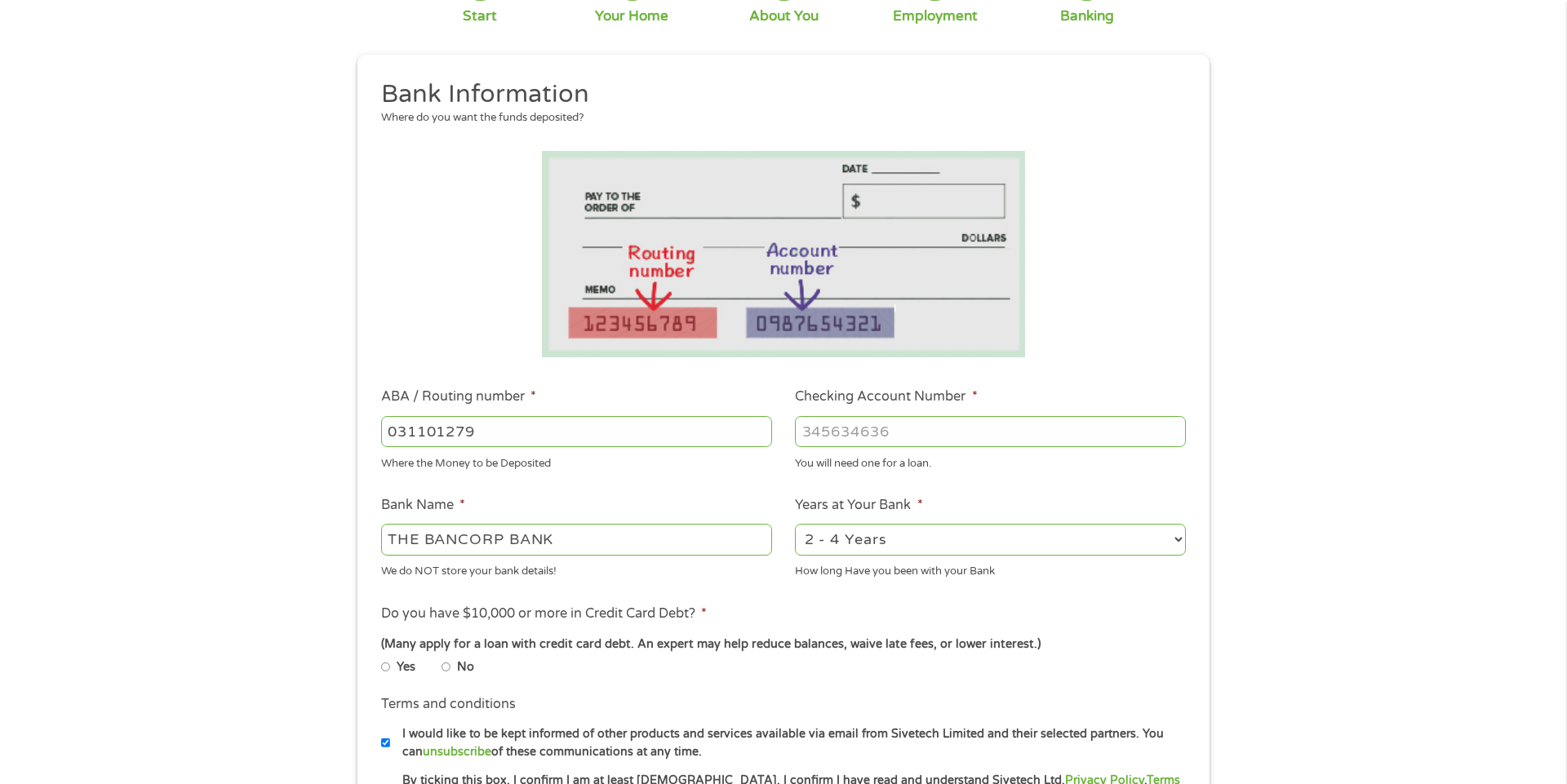
click at [879, 434] on input "Checking Account Number *" at bounding box center [990, 432] width 391 height 31
type input "766146779448"
click at [655, 540] on input "THE BANCORP BANK" at bounding box center [576, 539] width 391 height 31
type input "T"
type input "Chime"
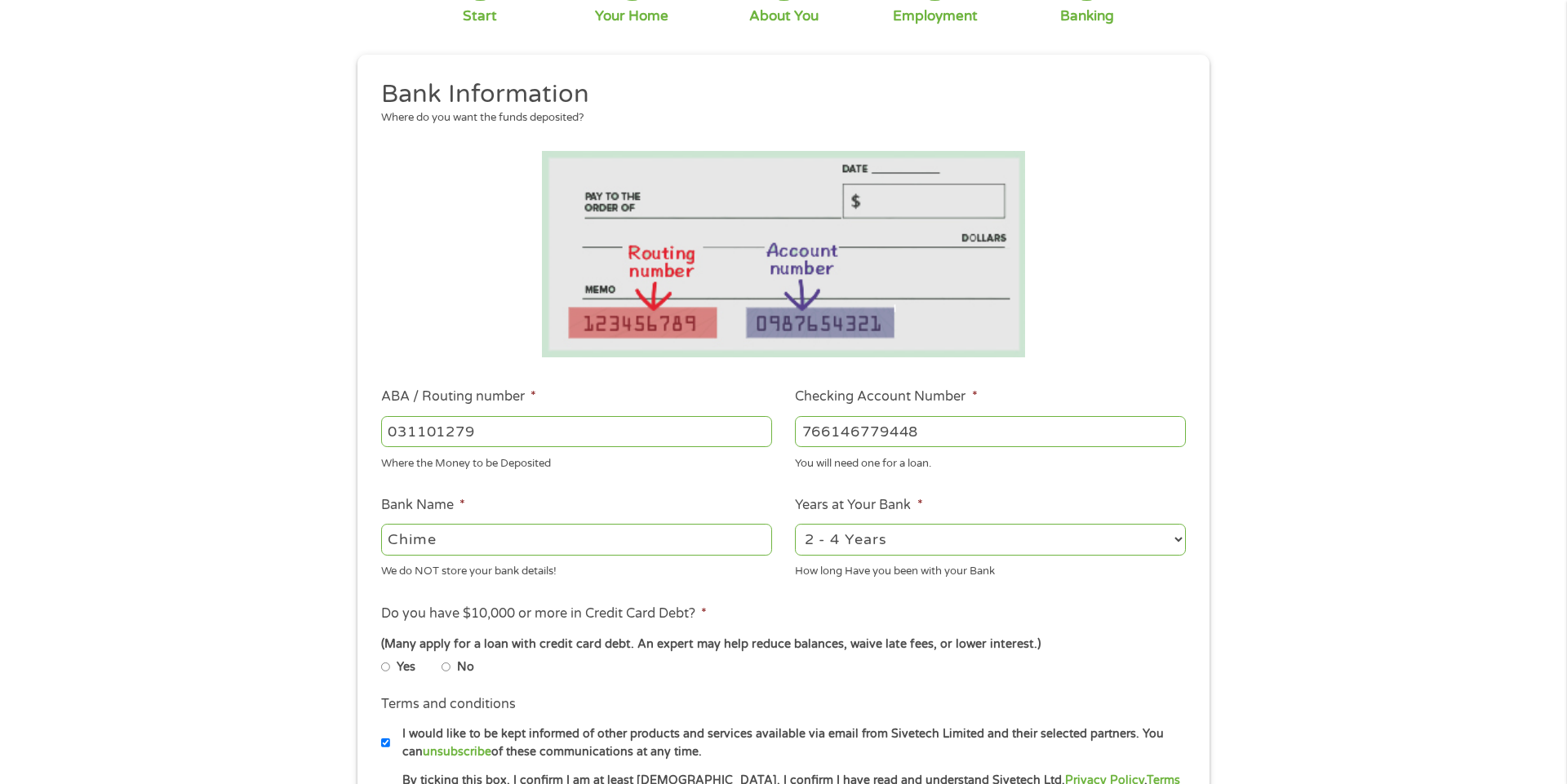
click at [1184, 538] on select "2 - 4 Years 6 - 12 Months 1 - 2 Years Over 4 Years" at bounding box center [990, 539] width 391 height 31
select select "24months"
click at [795, 524] on select "2 - 4 Years 6 - 12 Months 1 - 2 Years Over 4 Years" at bounding box center [990, 539] width 391 height 31
click at [444, 668] on input "No" at bounding box center [446, 667] width 10 height 10
radio input "true"
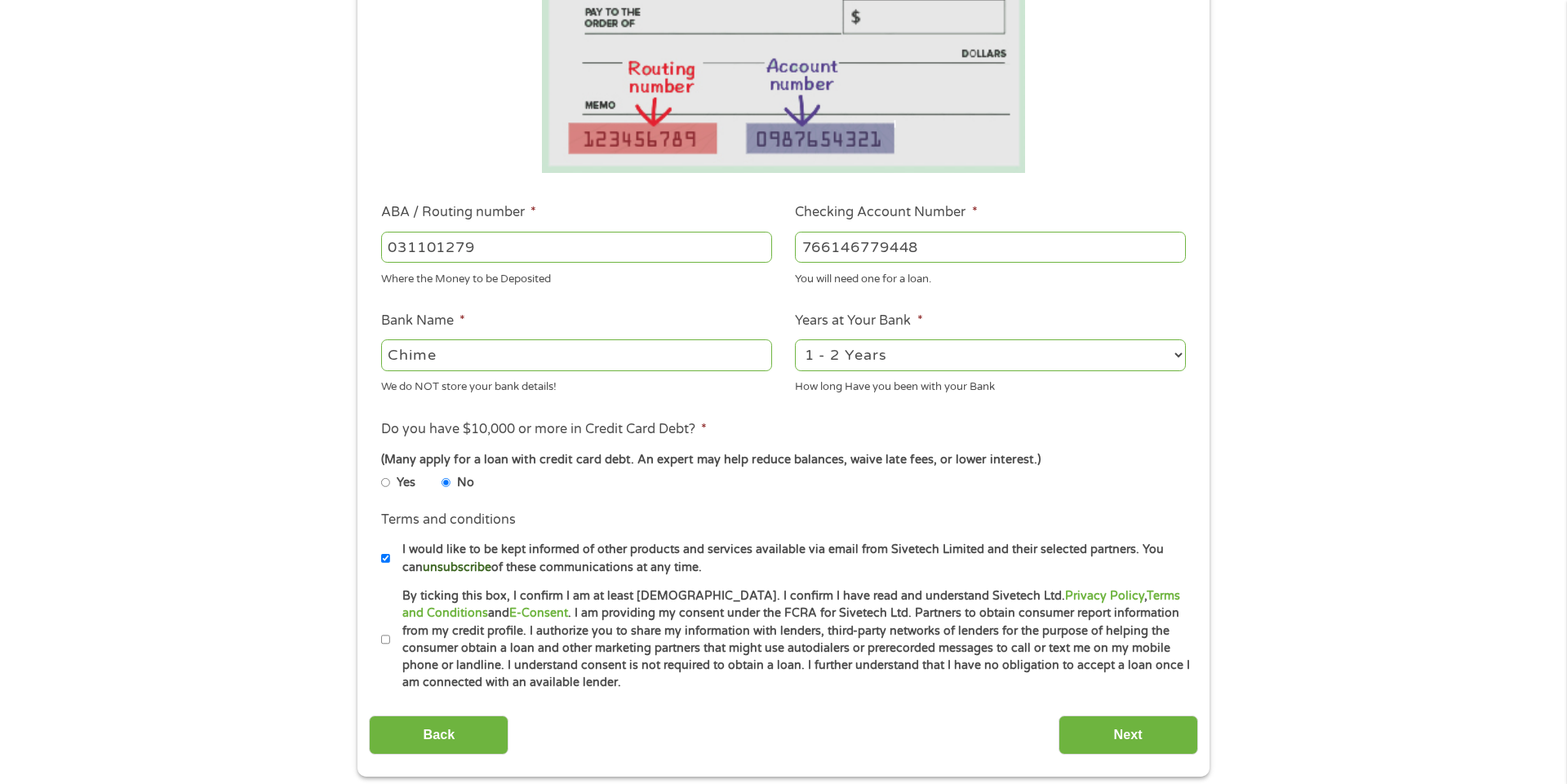
scroll to position [345, 0]
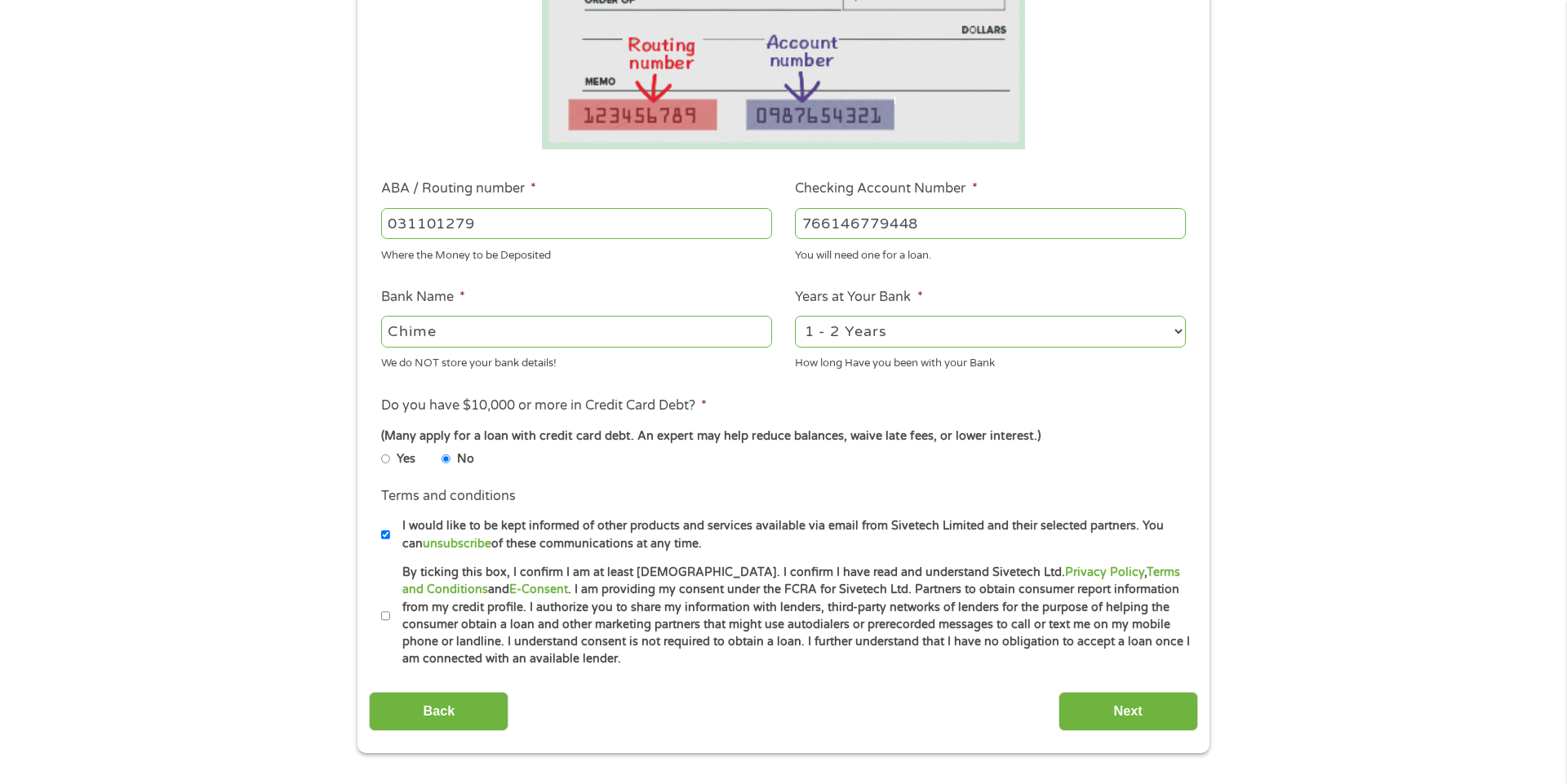
click at [383, 613] on input "By ticking this box, I confirm I am at least [DEMOGRAPHIC_DATA]. I confirm I ha…" at bounding box center [385, 616] width 10 height 10
checkbox input "true"
click at [1157, 717] on input "Next" at bounding box center [1129, 712] width 139 height 40
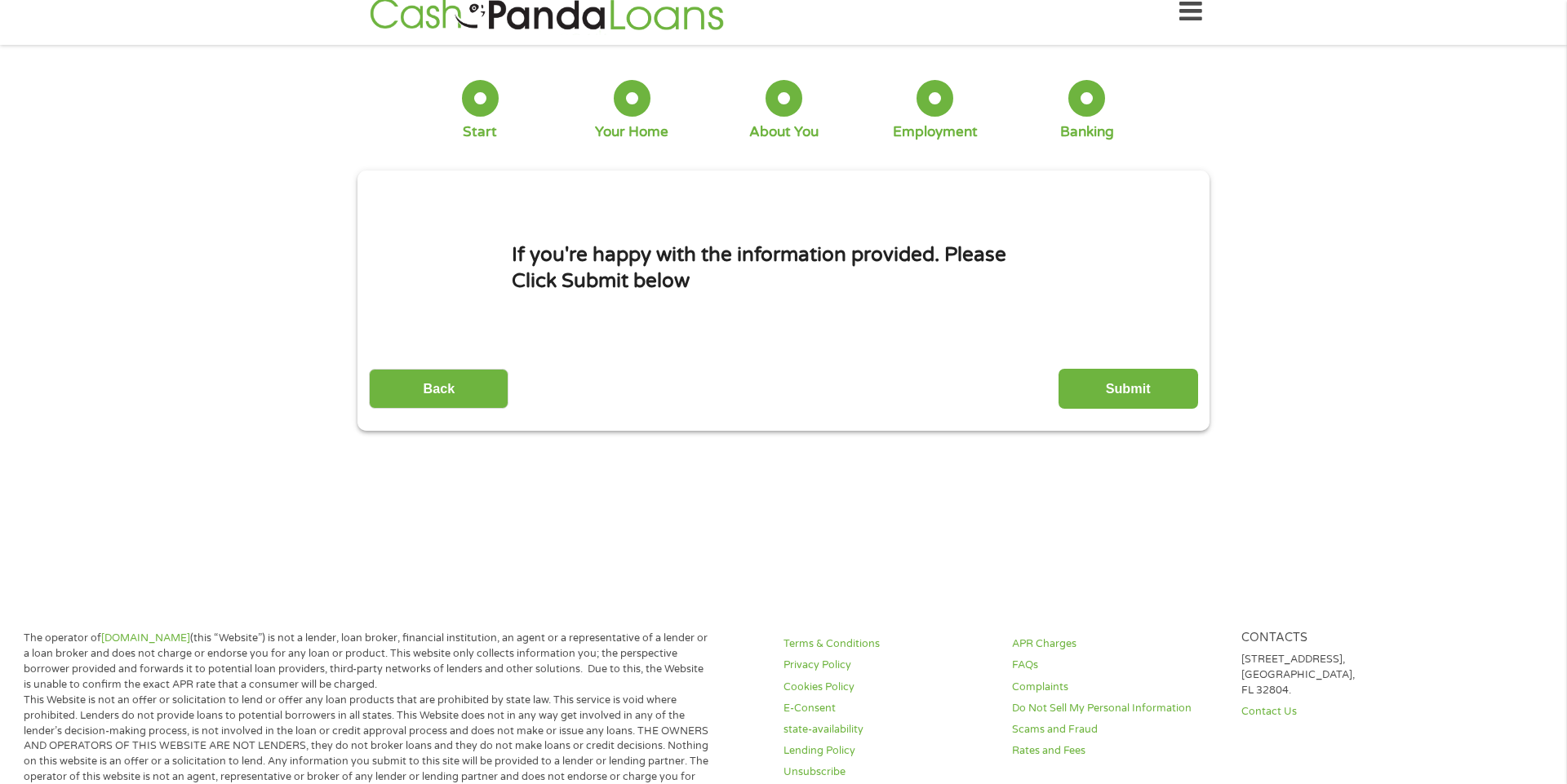
scroll to position [0, 0]
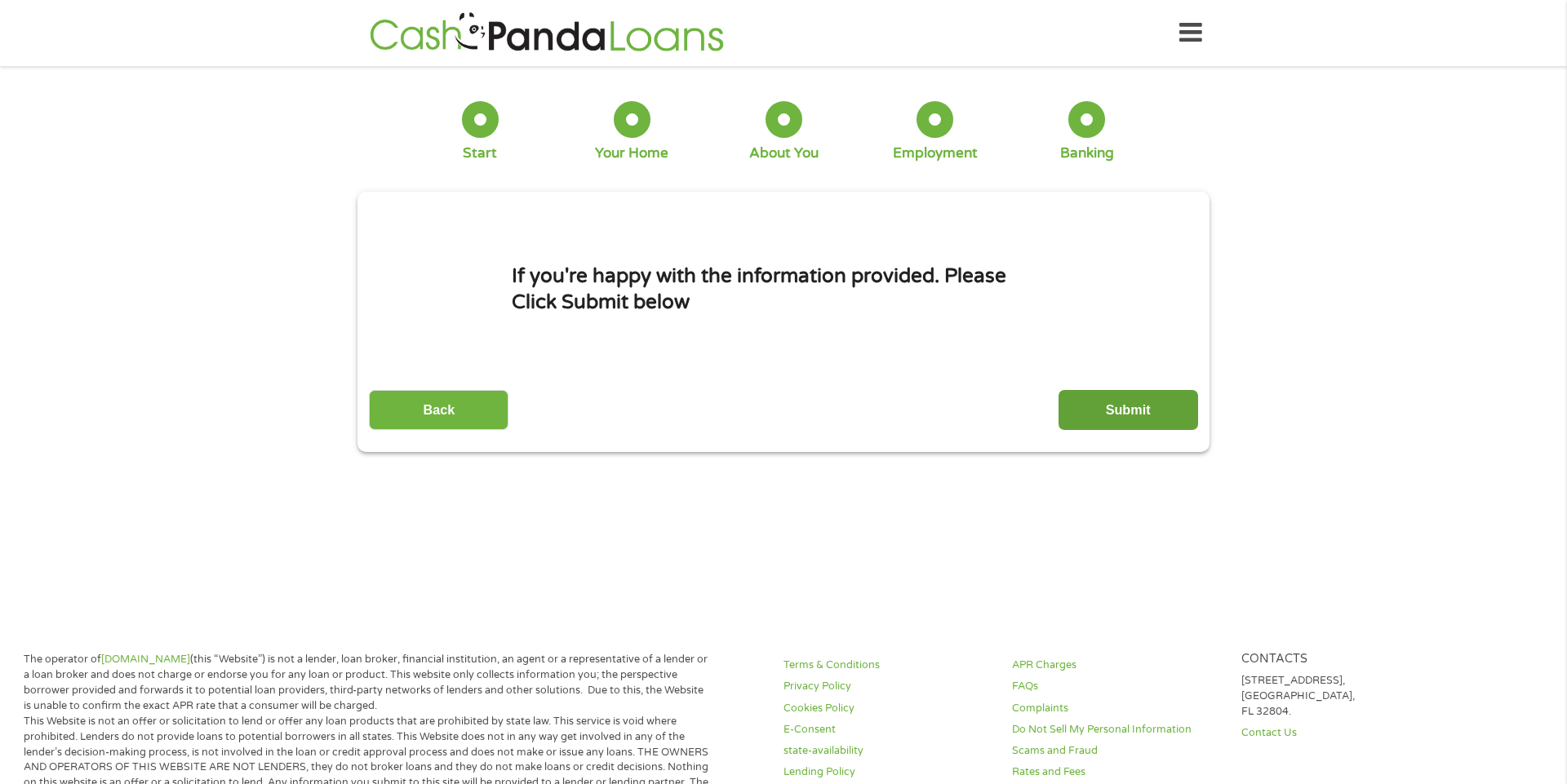
click at [1171, 410] on input "Submit" at bounding box center [1129, 410] width 139 height 40
